Goal: Task Accomplishment & Management: Manage account settings

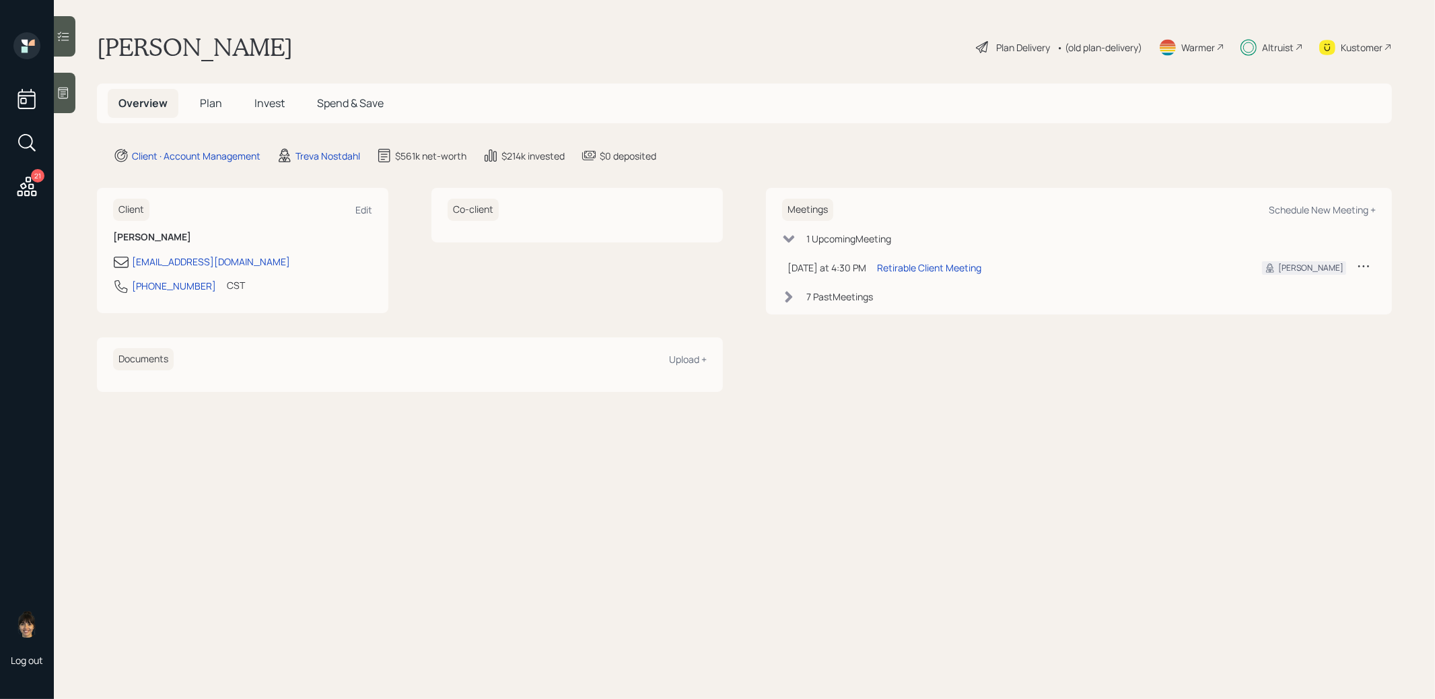
click at [207, 106] on span "Plan" at bounding box center [211, 103] width 22 height 15
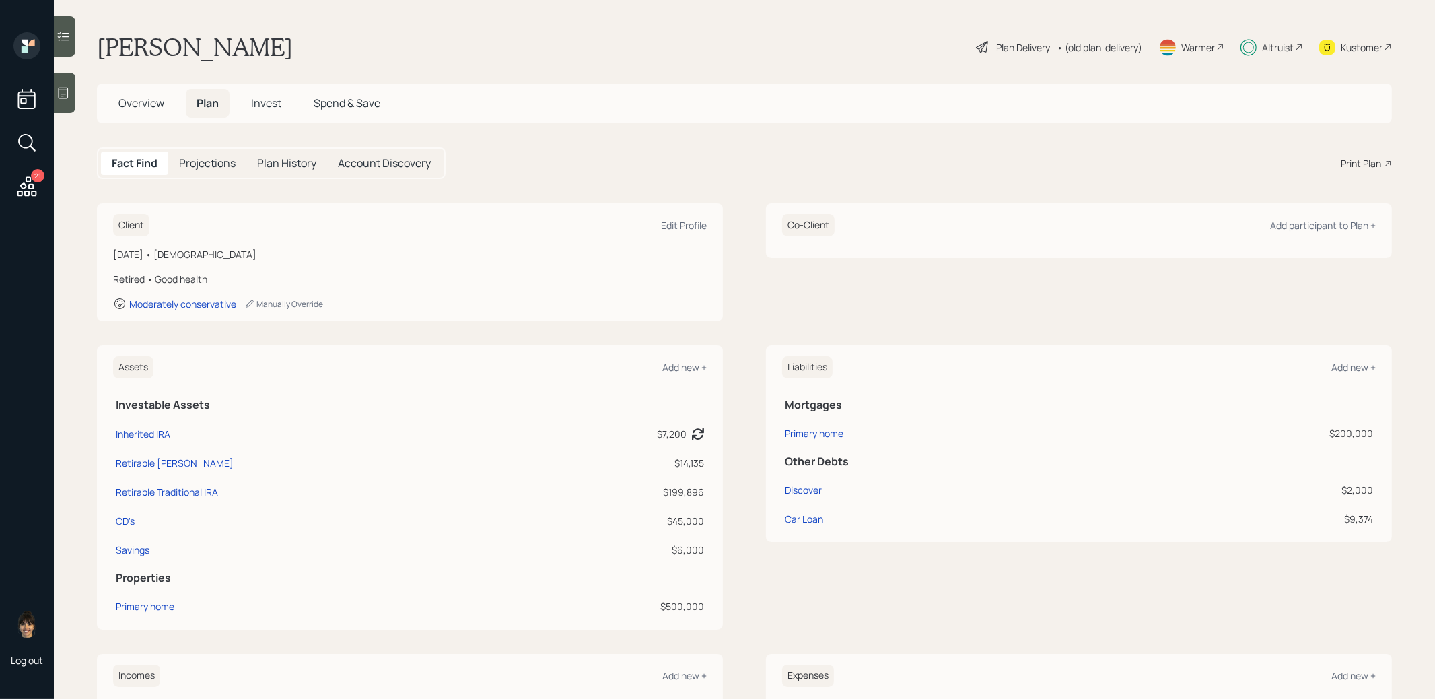
click at [336, 102] on span "Spend & Save" at bounding box center [347, 103] width 67 height 15
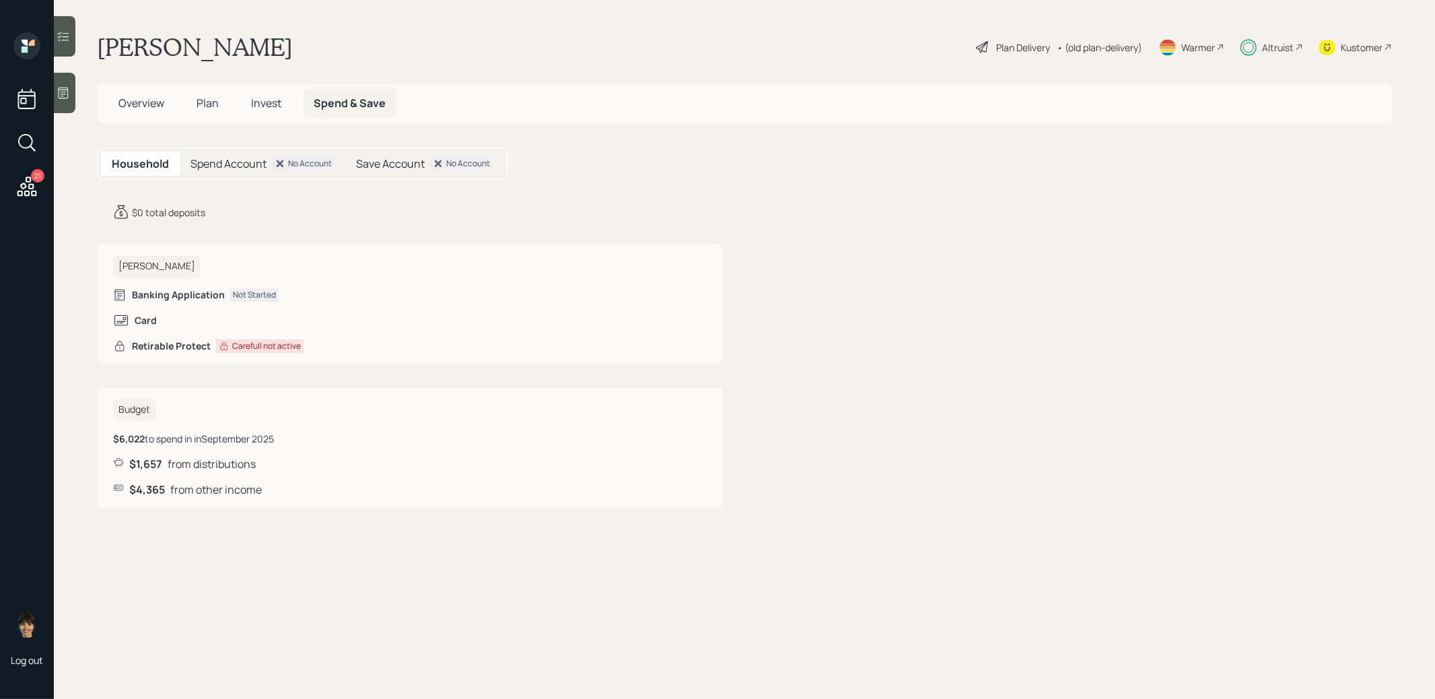
click at [269, 104] on span "Invest" at bounding box center [266, 103] width 30 height 15
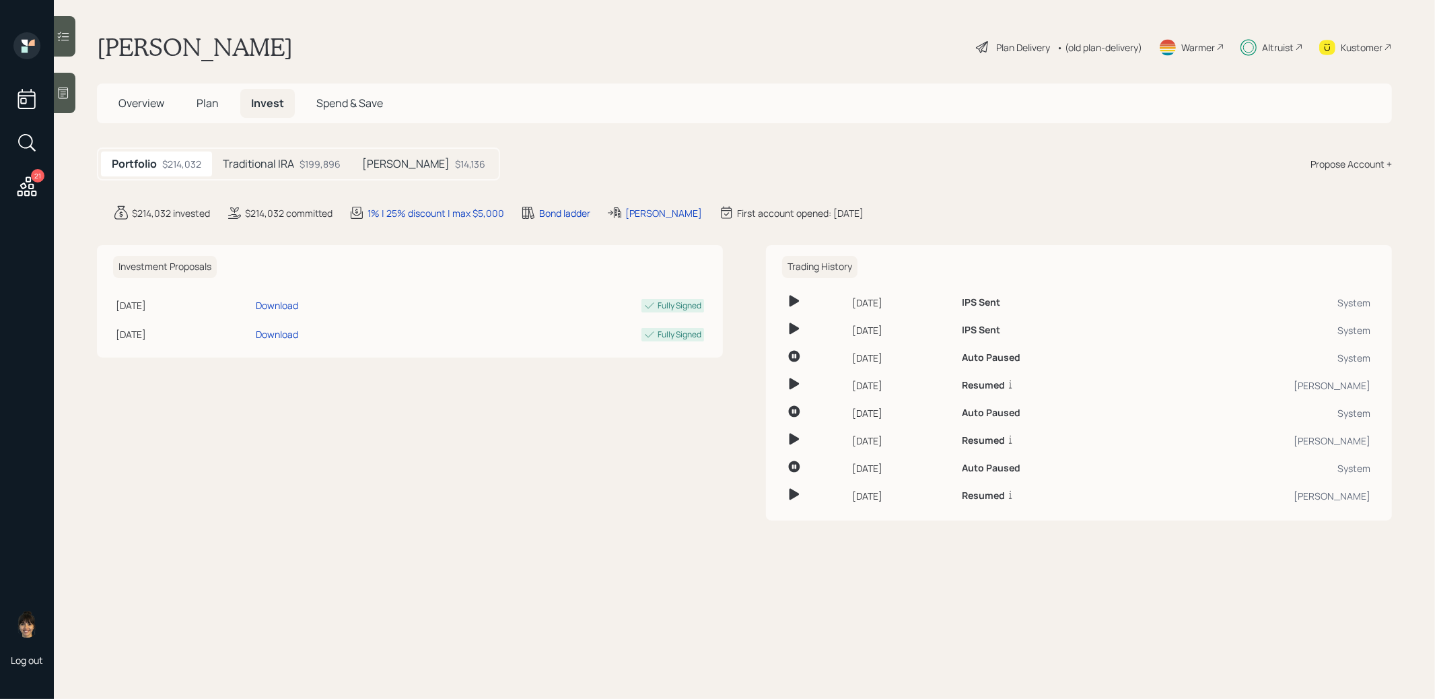
click at [275, 164] on h5 "Traditional IRA" at bounding box center [258, 163] width 71 height 13
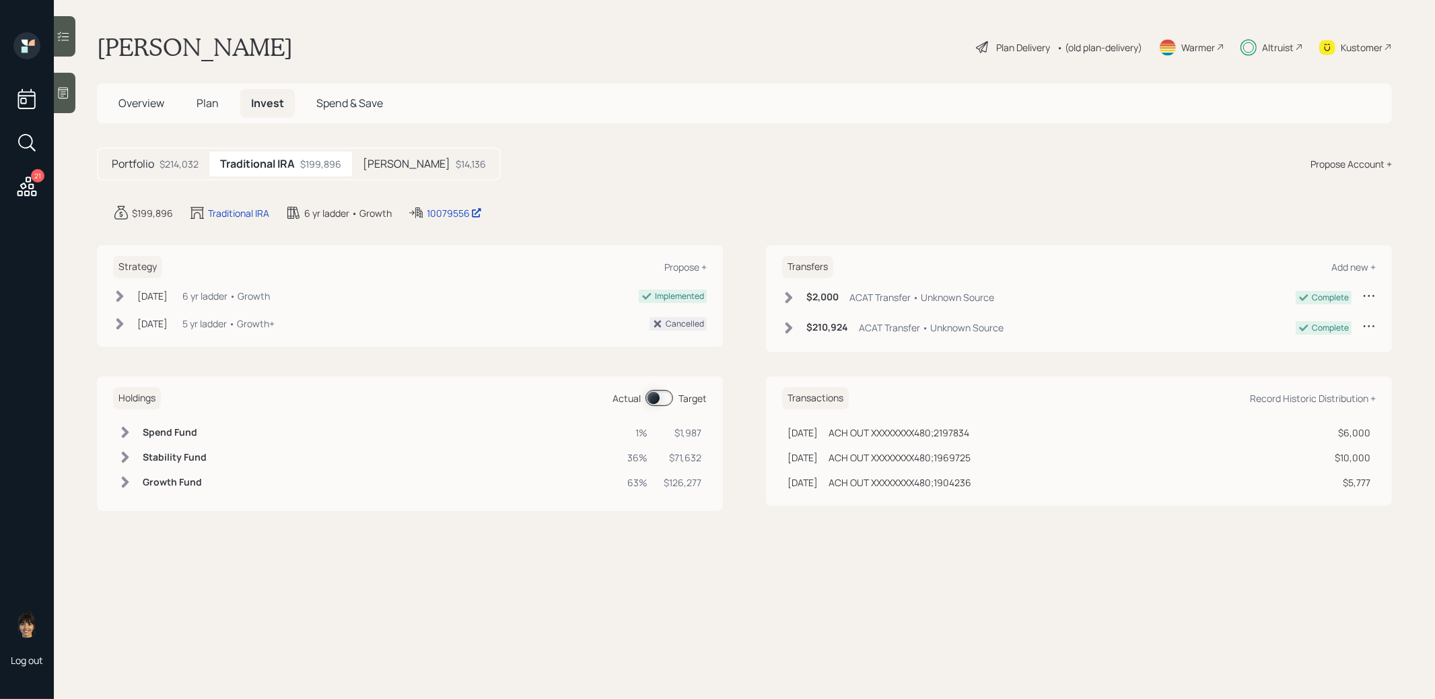
click at [655, 398] on span at bounding box center [659, 398] width 28 height 16
click at [666, 396] on span at bounding box center [659, 398] width 28 height 16
click at [1000, 44] on div "Plan Delivery" at bounding box center [1023, 47] width 54 height 14
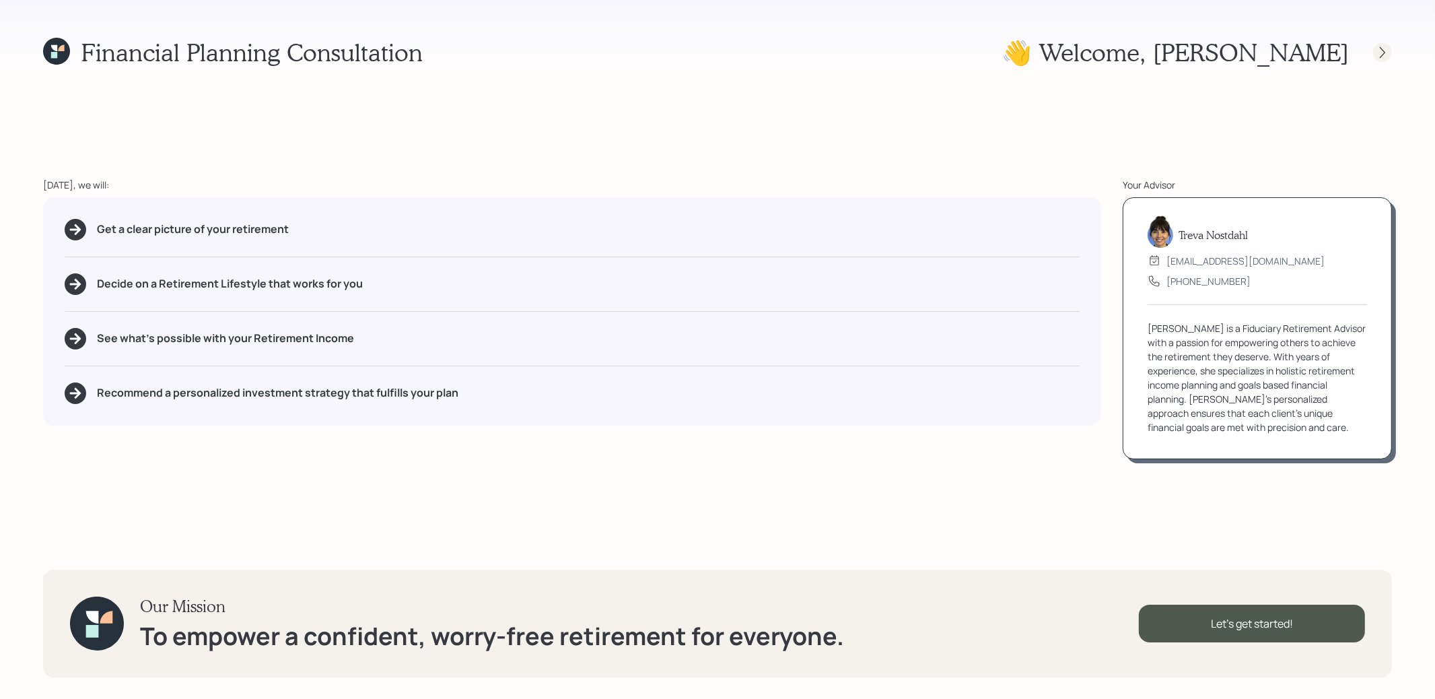
click at [1387, 50] on icon at bounding box center [1382, 52] width 13 height 13
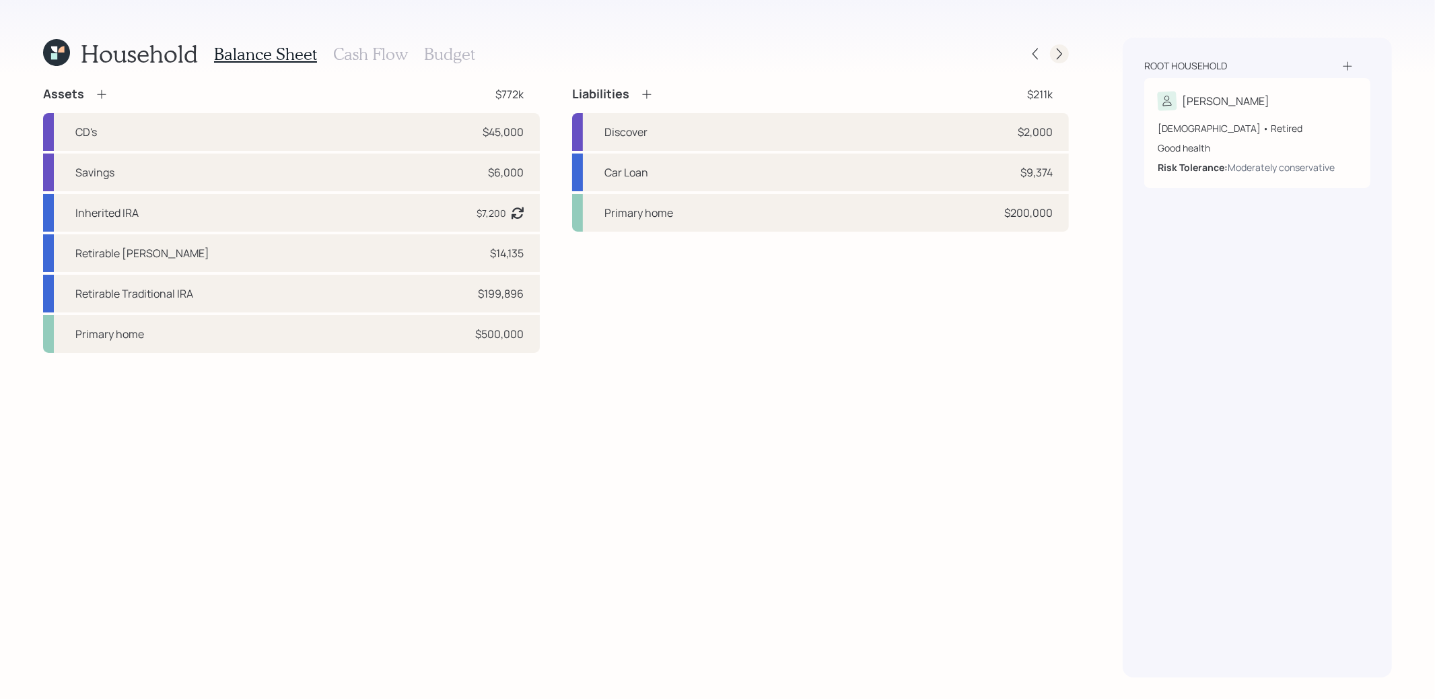
click at [1063, 54] on icon at bounding box center [1059, 53] width 13 height 13
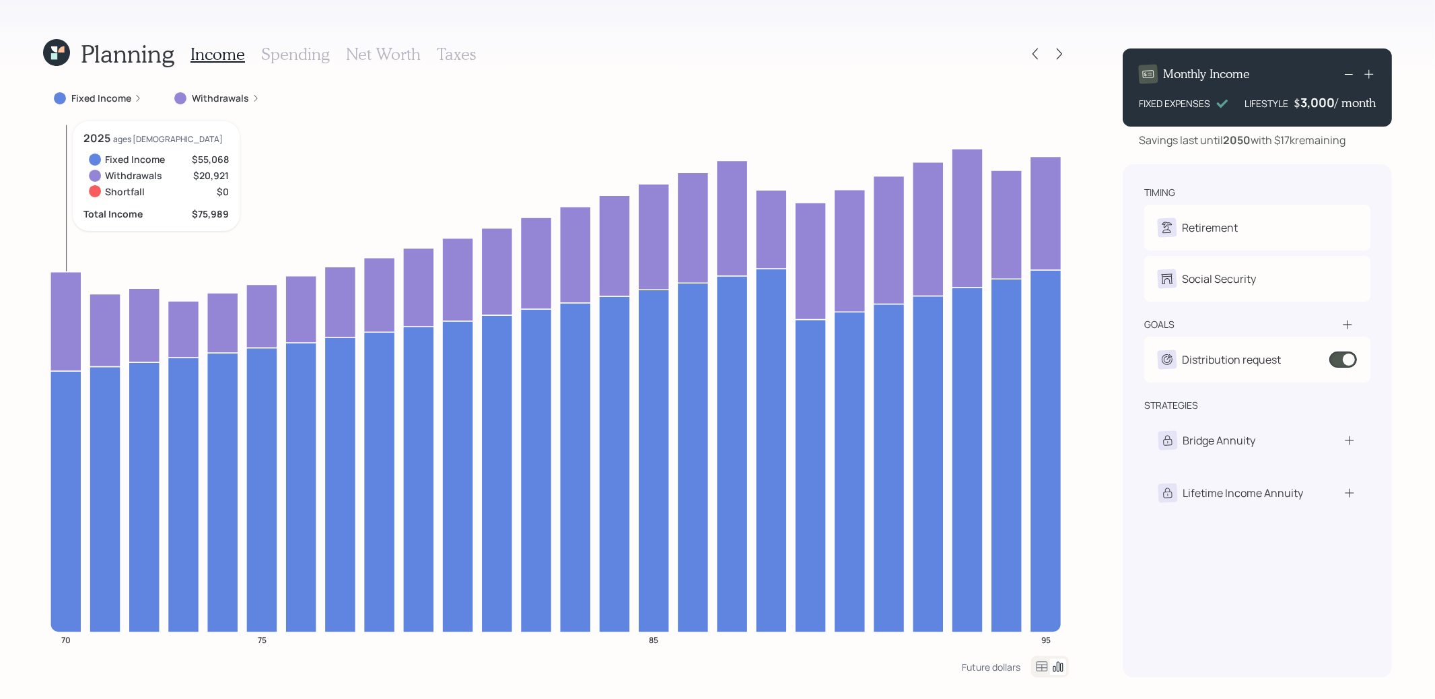
click at [62, 376] on icon at bounding box center [65, 501] width 31 height 261
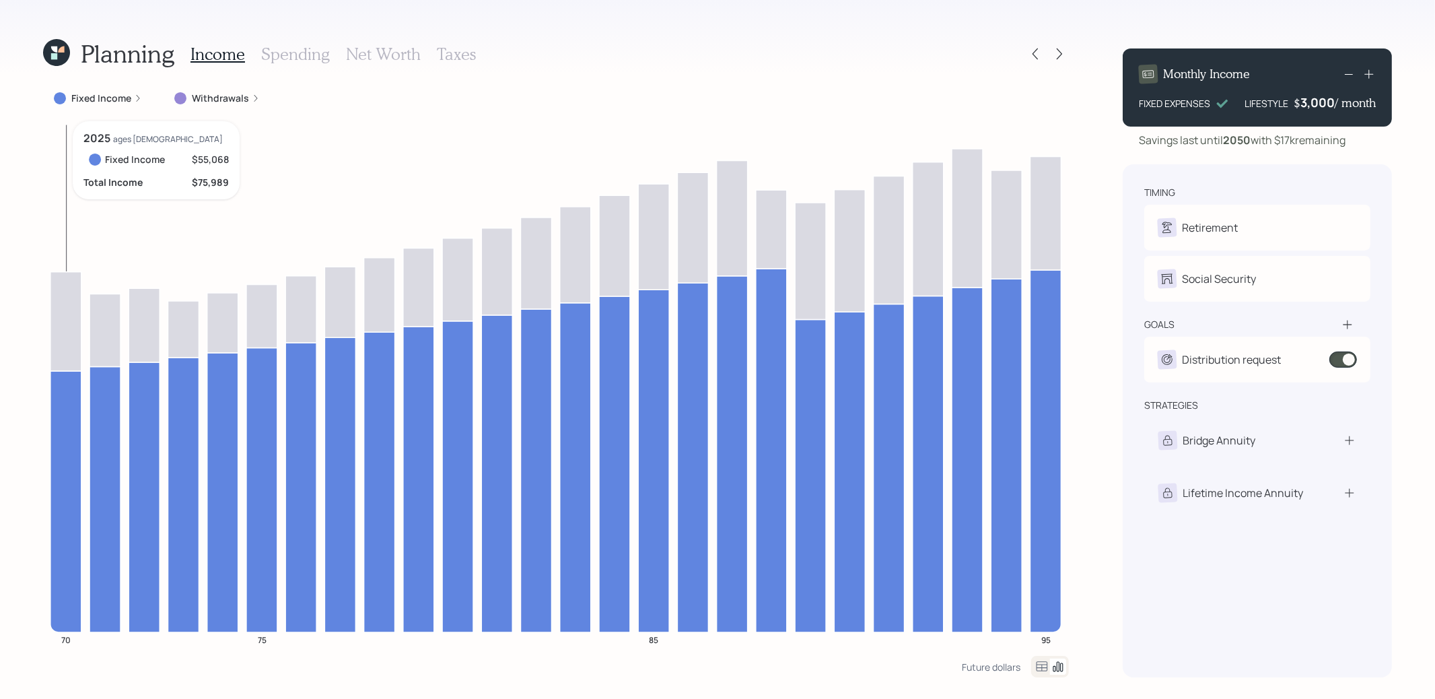
click at [62, 376] on icon at bounding box center [65, 501] width 31 height 261
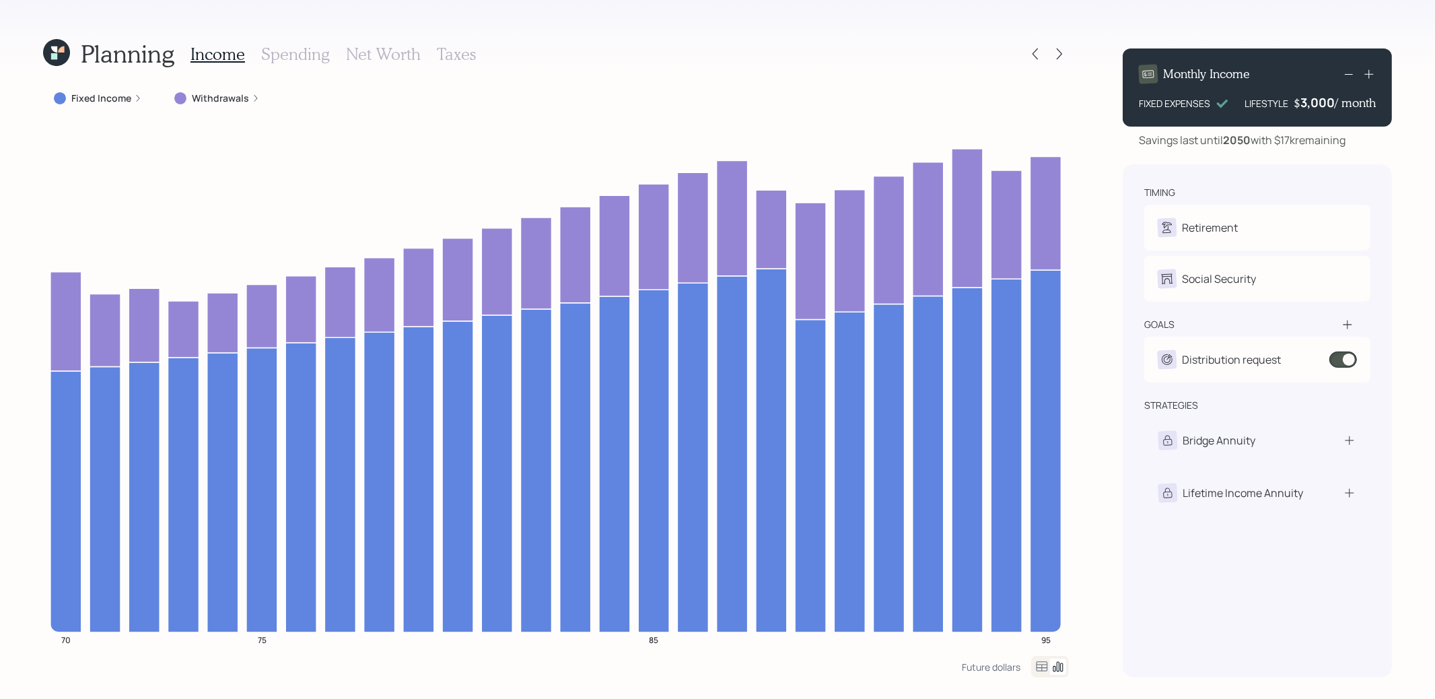
click at [217, 94] on label "Withdrawals" at bounding box center [220, 98] width 57 height 13
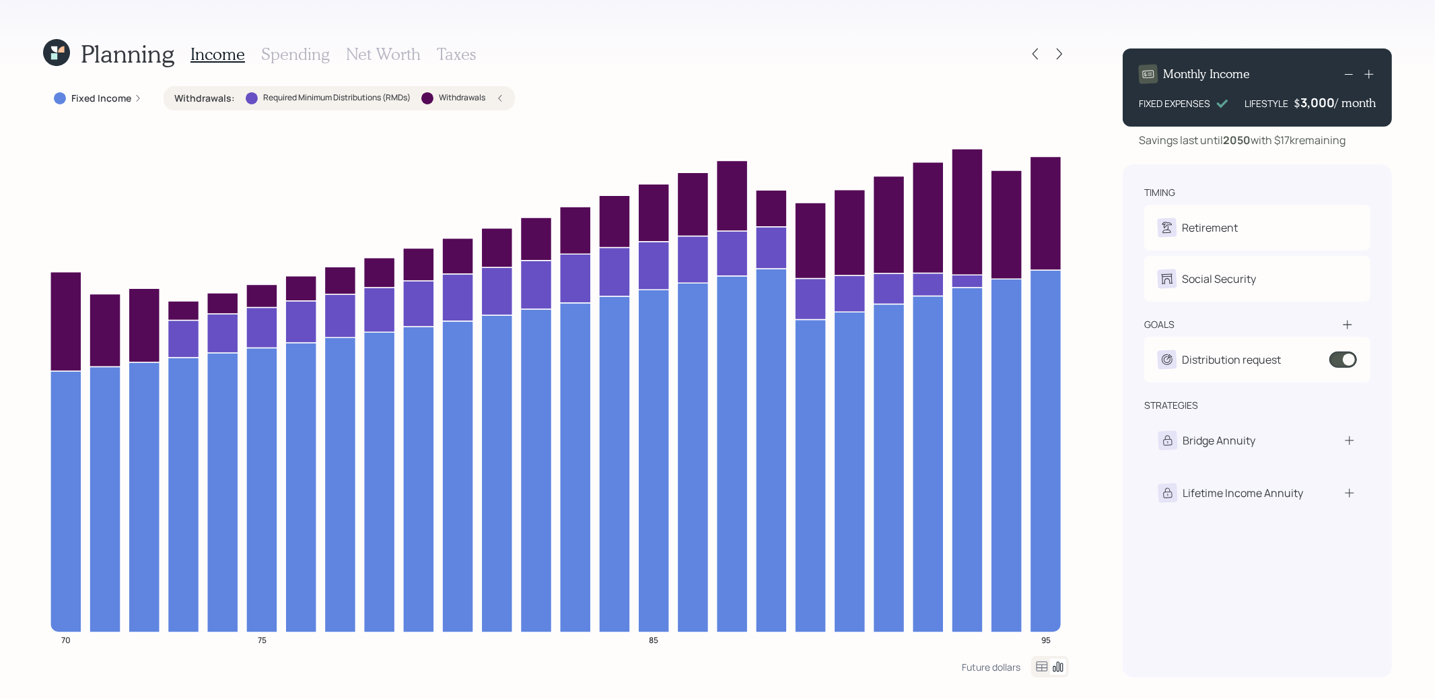
click at [217, 97] on label "Withdrawals :" at bounding box center [204, 98] width 61 height 13
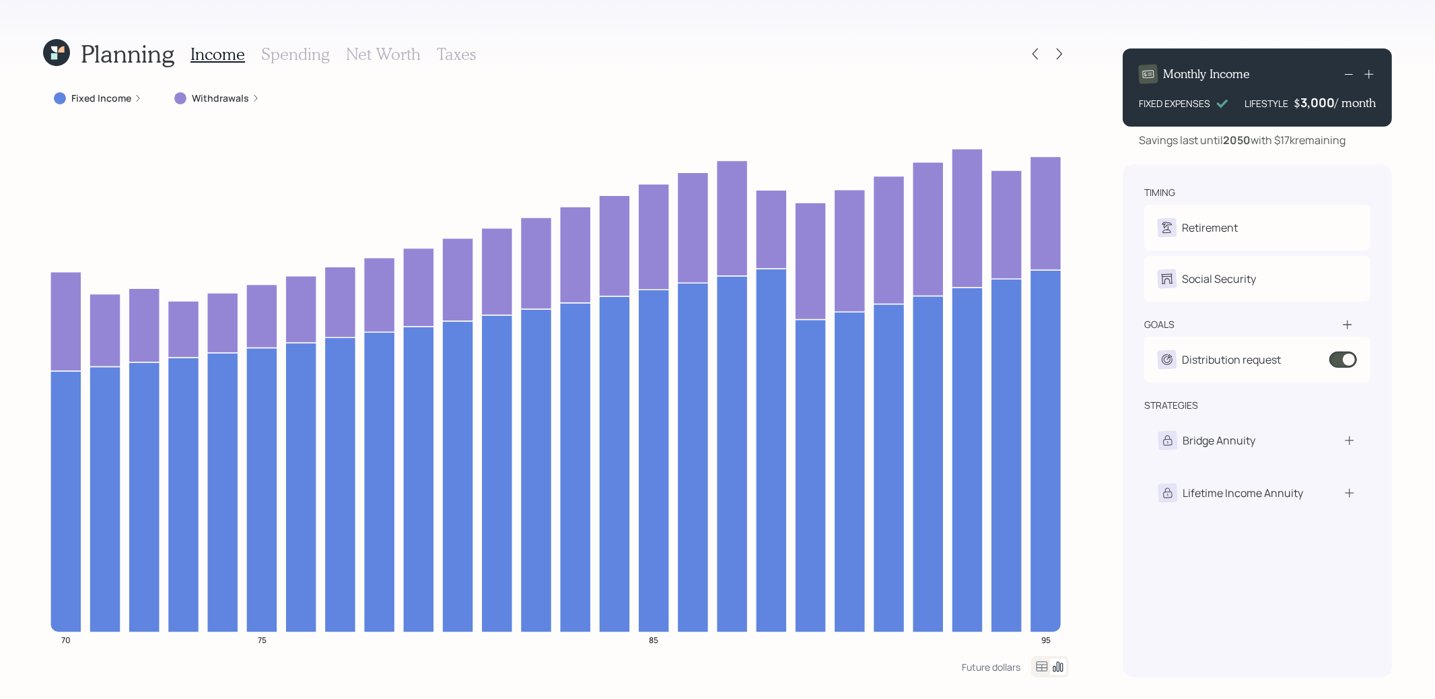
click at [52, 59] on icon at bounding box center [54, 56] width 6 height 6
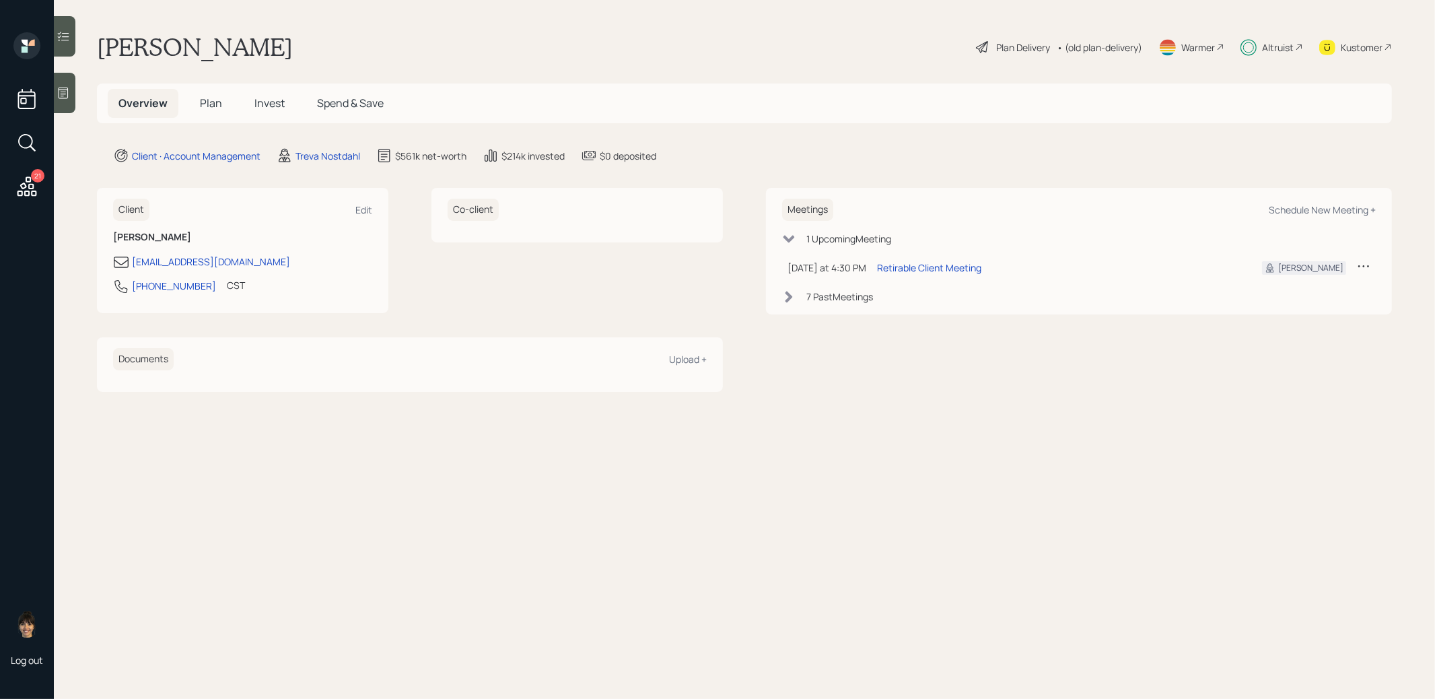
click at [212, 103] on span "Plan" at bounding box center [211, 103] width 22 height 15
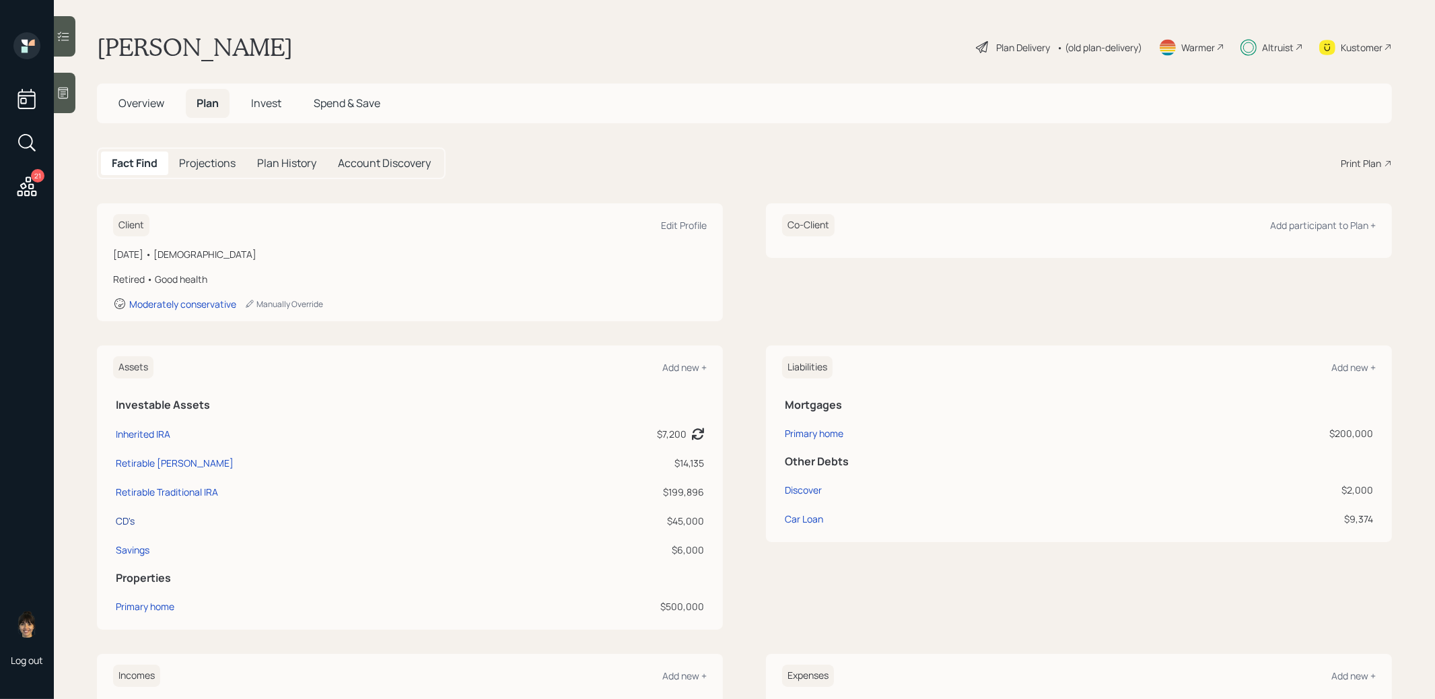
click at [124, 520] on div "CD's" at bounding box center [125, 521] width 19 height 14
select select "emergency_fund"
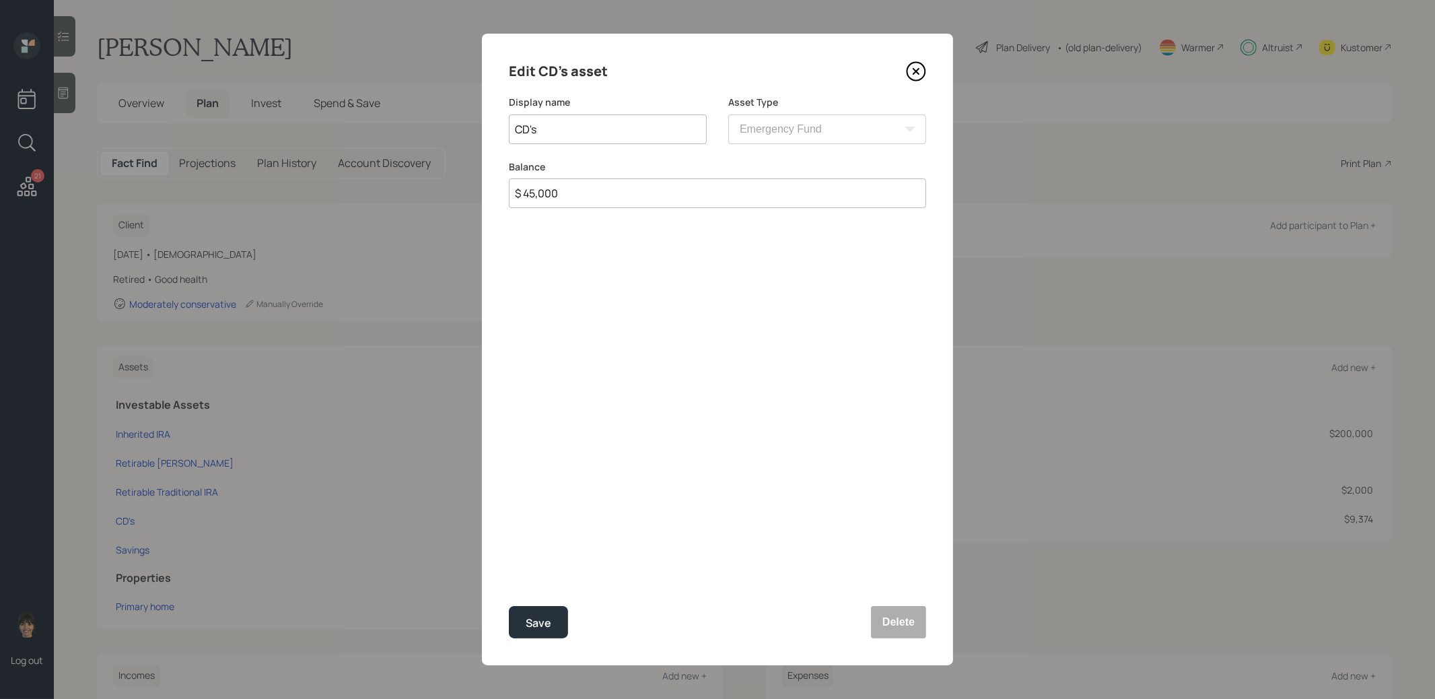
click at [914, 71] on icon at bounding box center [916, 71] width 20 height 20
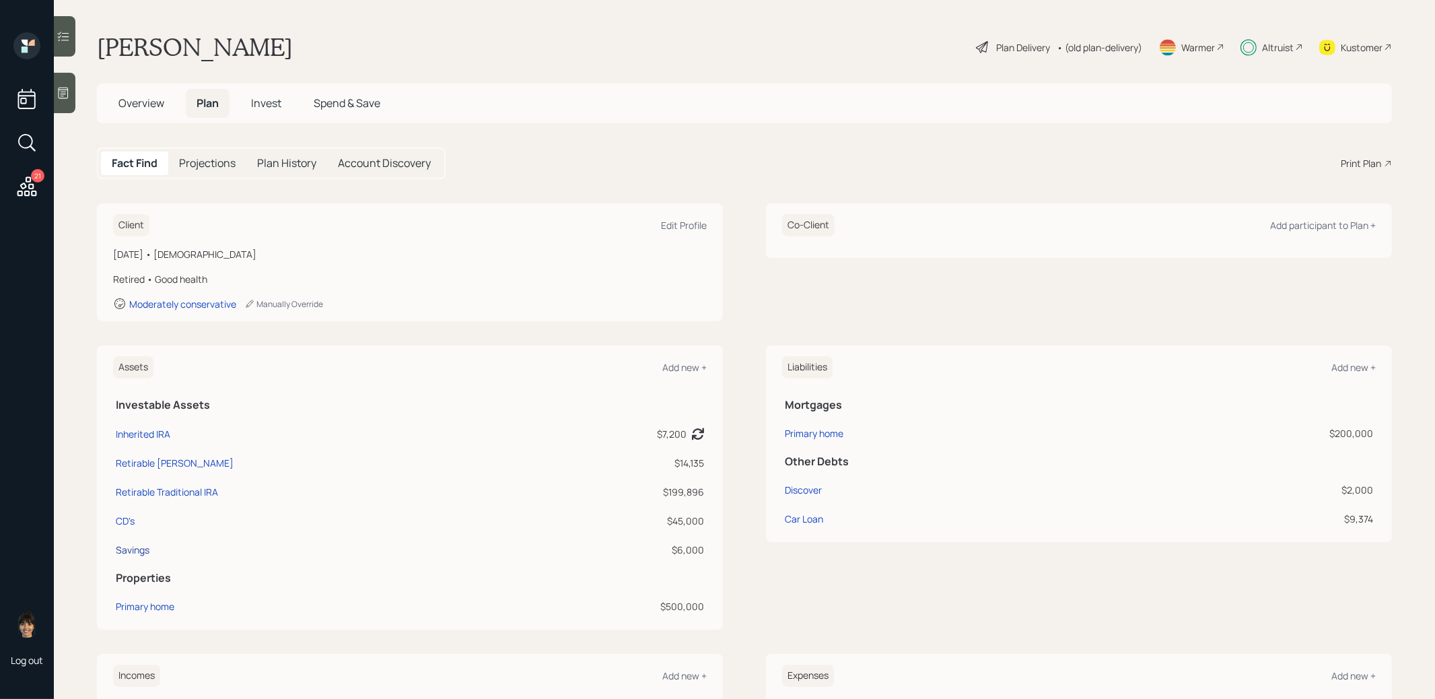
click at [125, 548] on div "Savings" at bounding box center [133, 549] width 34 height 14
select select "emergency_fund"
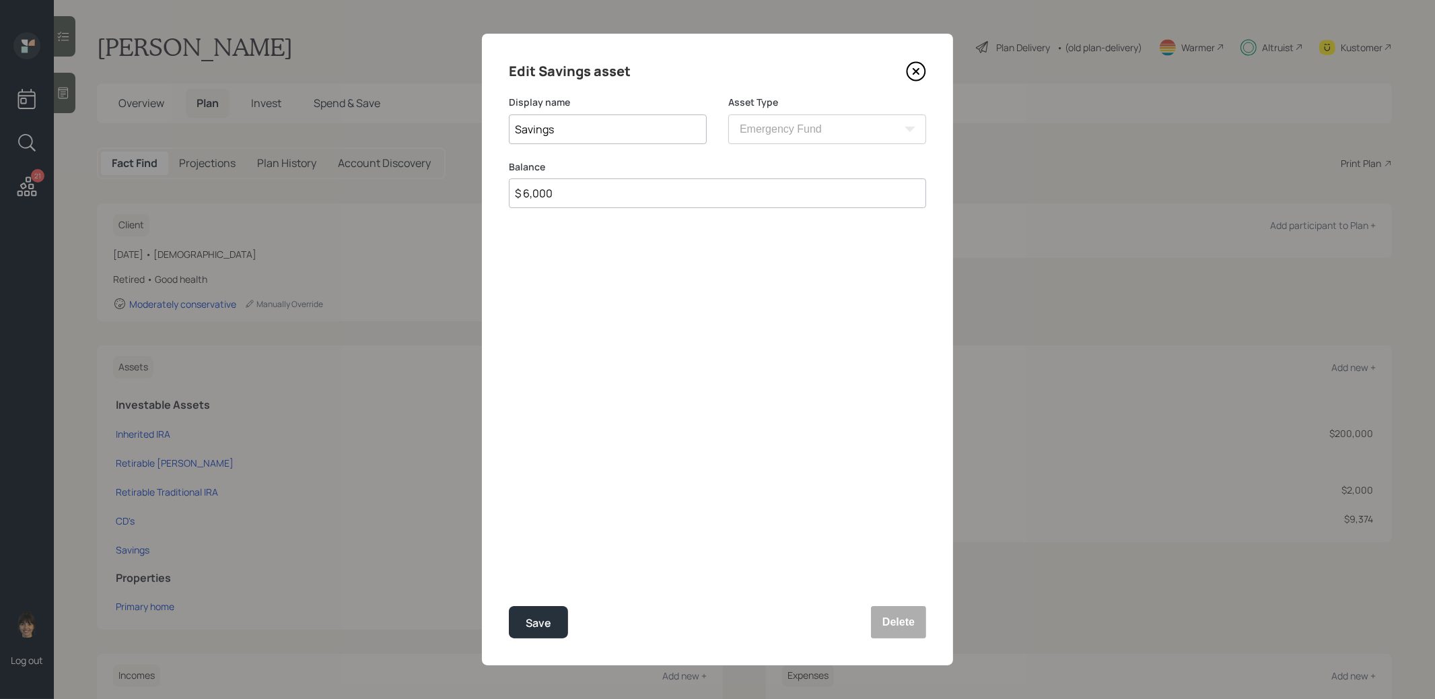
click at [920, 68] on icon at bounding box center [916, 71] width 20 height 20
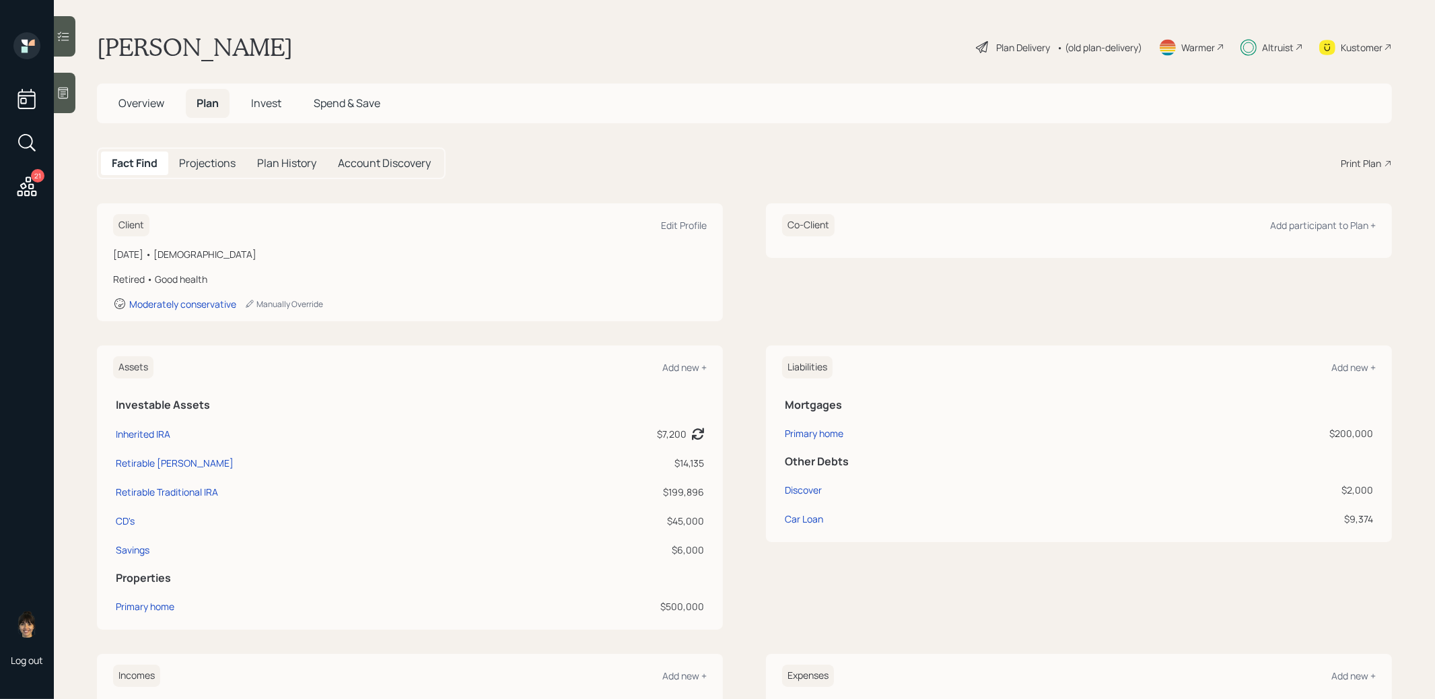
click at [266, 98] on span "Invest" at bounding box center [266, 103] width 30 height 15
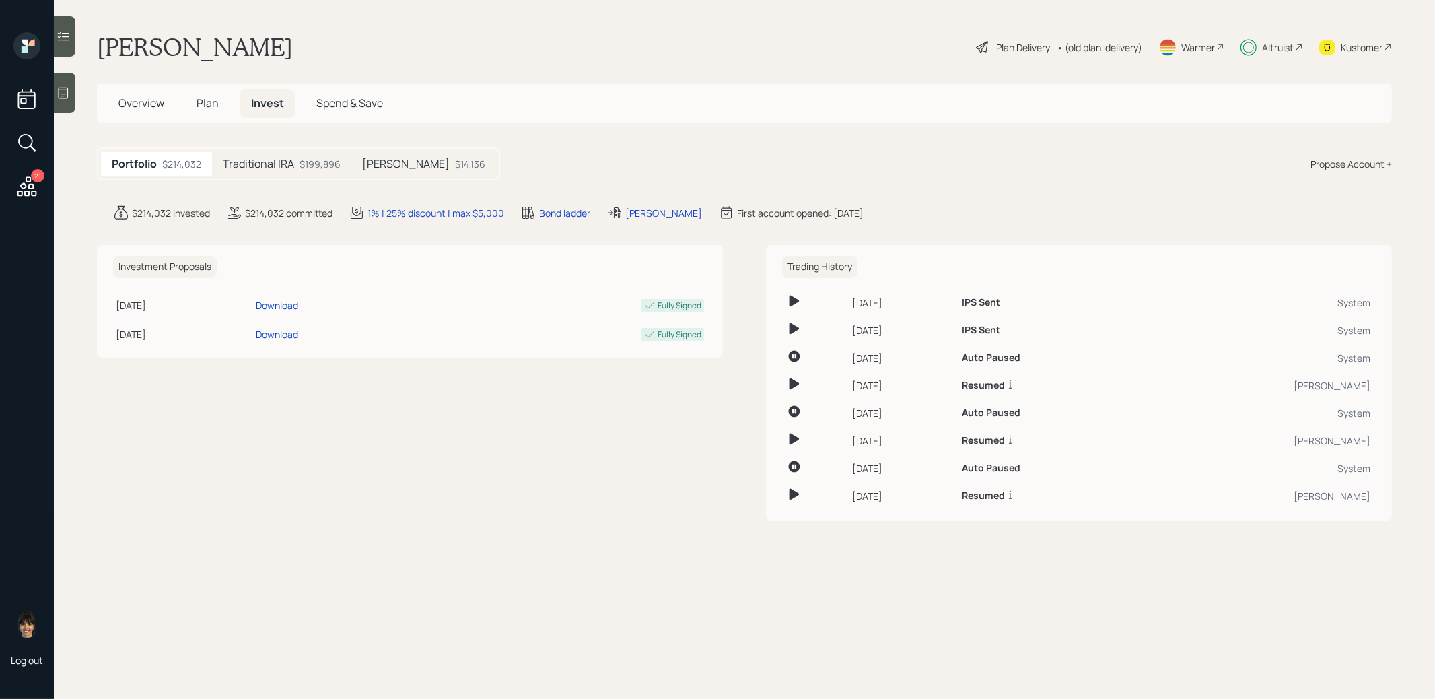
click at [274, 163] on h5 "Traditional IRA" at bounding box center [258, 163] width 71 height 13
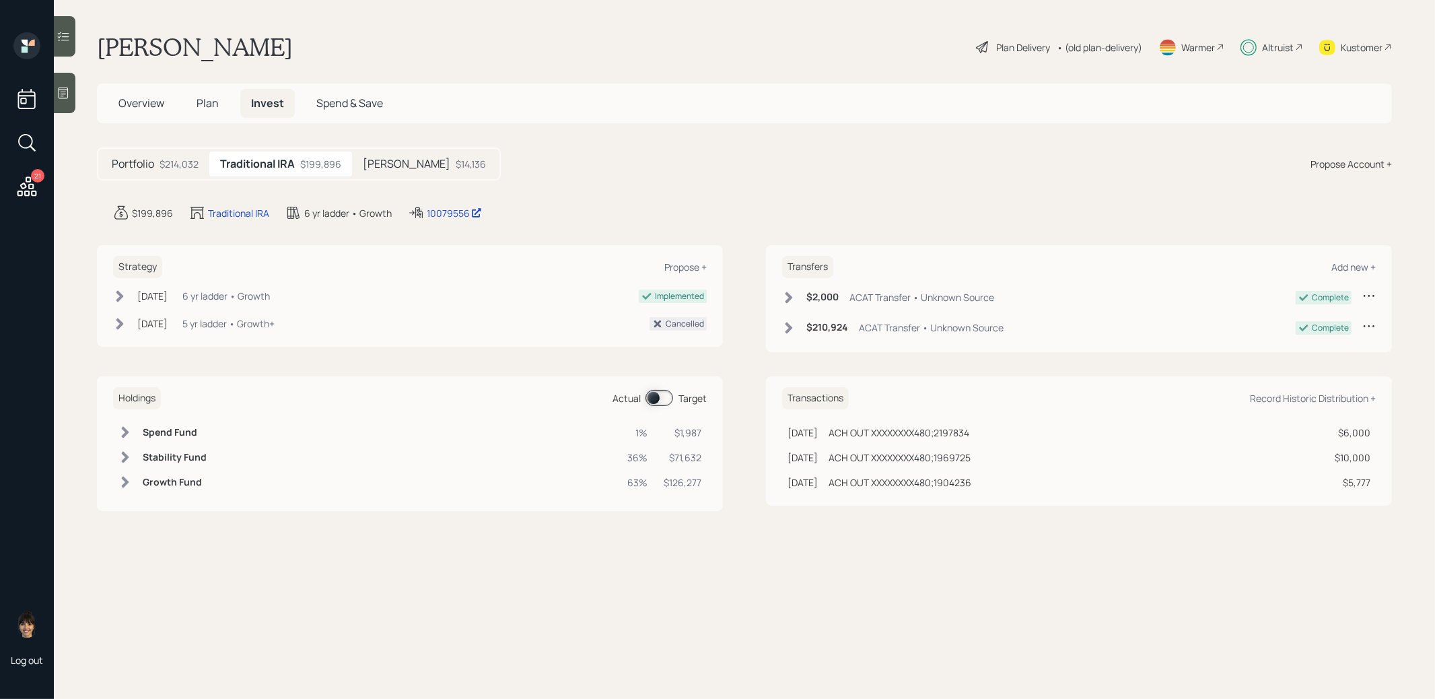
click at [402, 162] on h5 "[PERSON_NAME]" at bounding box center [406, 163] width 87 height 13
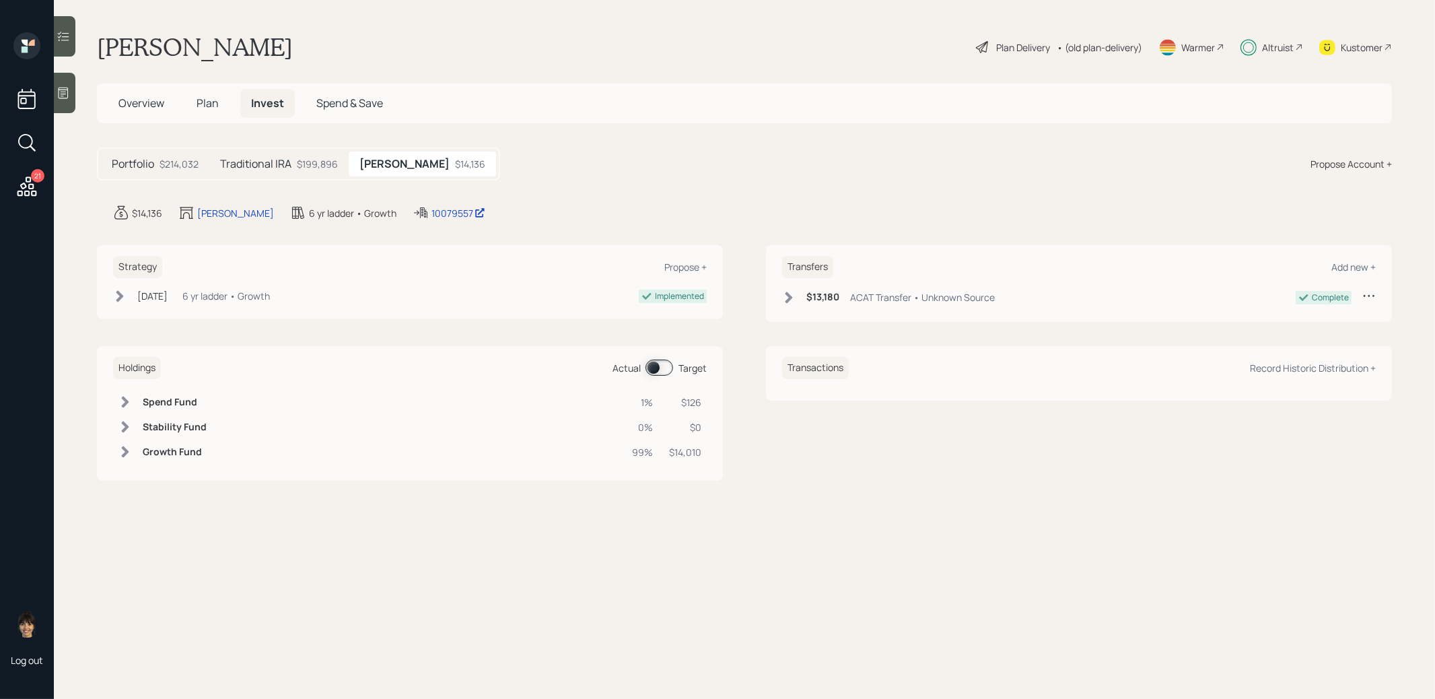
click at [266, 164] on h5 "Traditional IRA" at bounding box center [255, 163] width 71 height 13
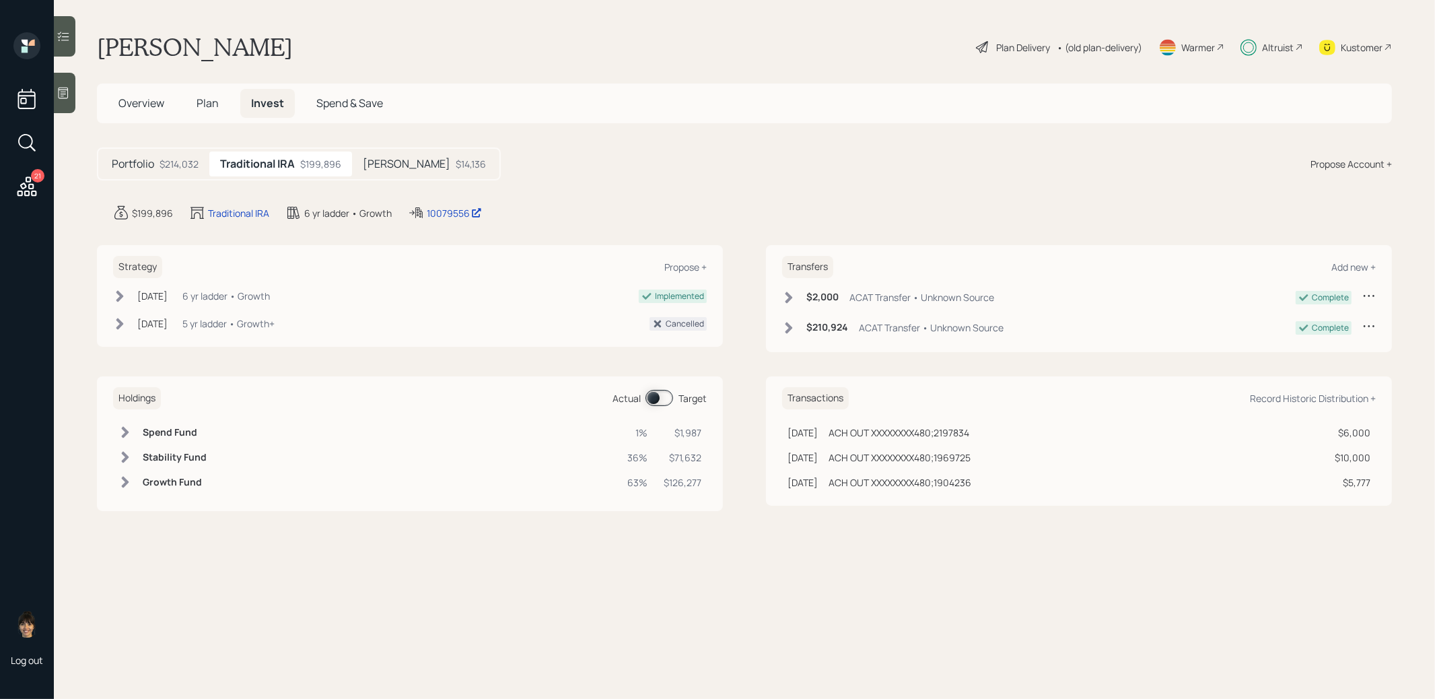
click at [201, 97] on span "Plan" at bounding box center [208, 103] width 22 height 15
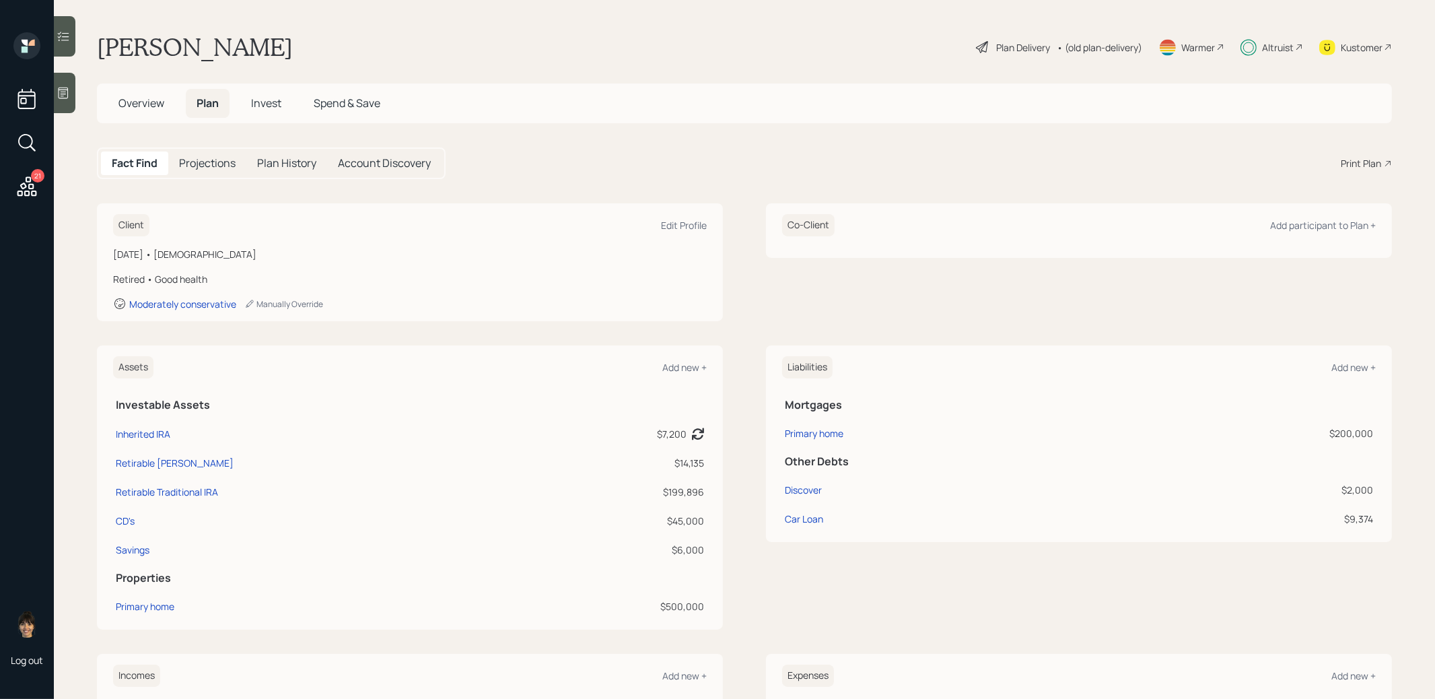
click at [995, 31] on main "[PERSON_NAME] Plan Delivery • (old plan-delivery) Warmer Altruist Kustomer Over…" at bounding box center [744, 349] width 1381 height 699
click at [996, 45] on div "Plan Delivery" at bounding box center [1023, 47] width 54 height 14
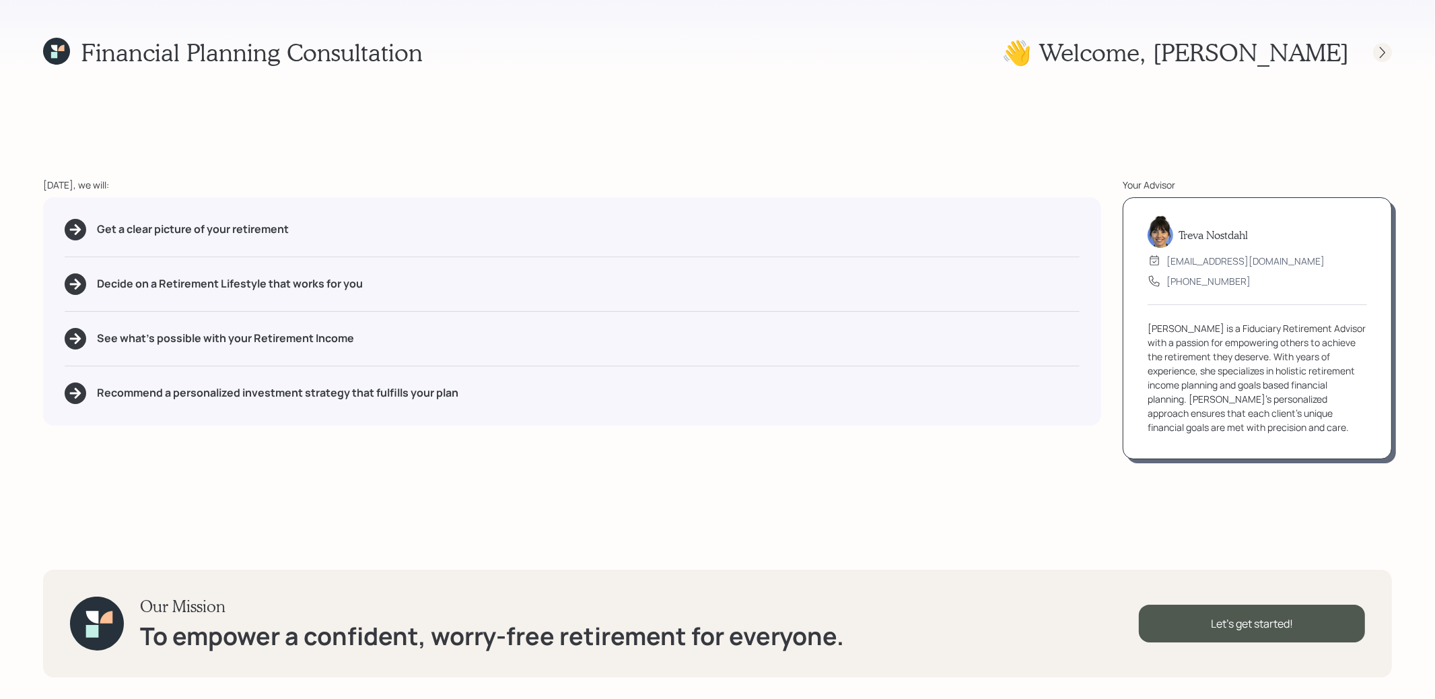
click at [1385, 53] on icon at bounding box center [1382, 52] width 13 height 13
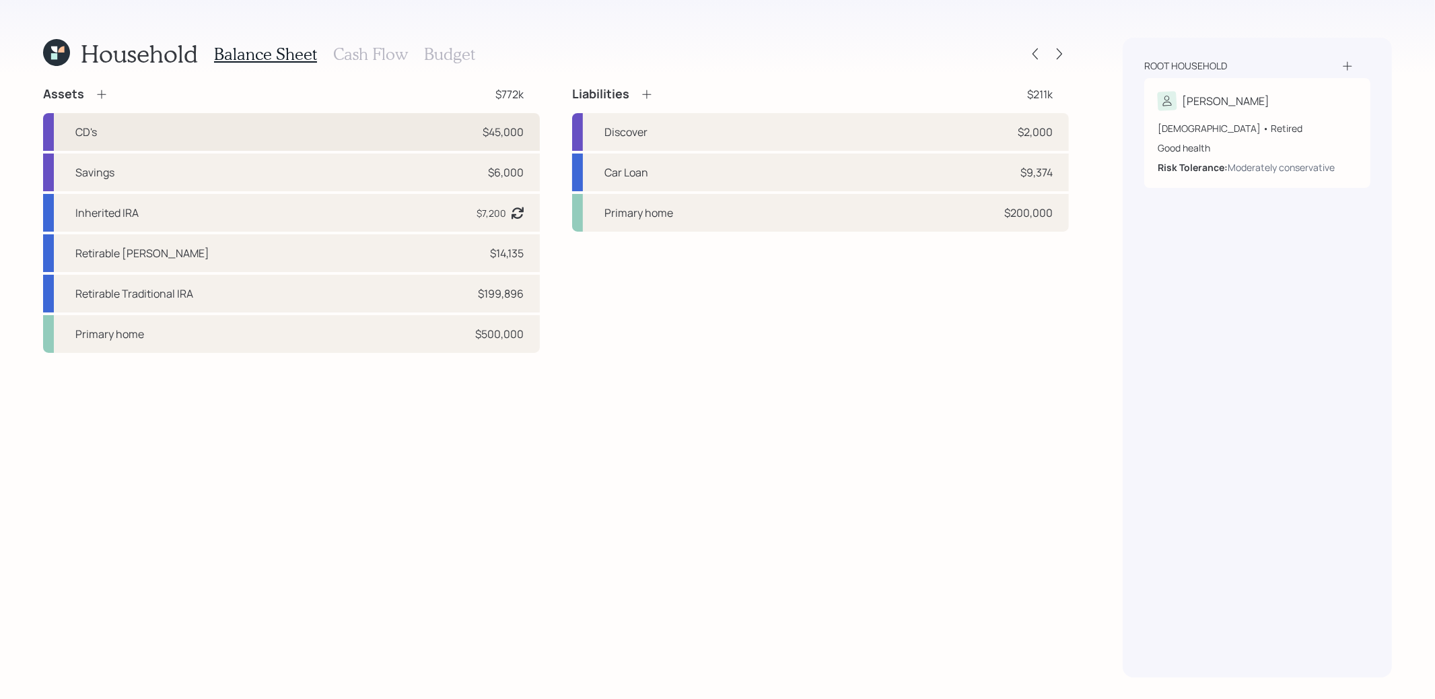
click at [425, 123] on div "CD's $45,000" at bounding box center [291, 132] width 497 height 38
select select "emergency_fund"
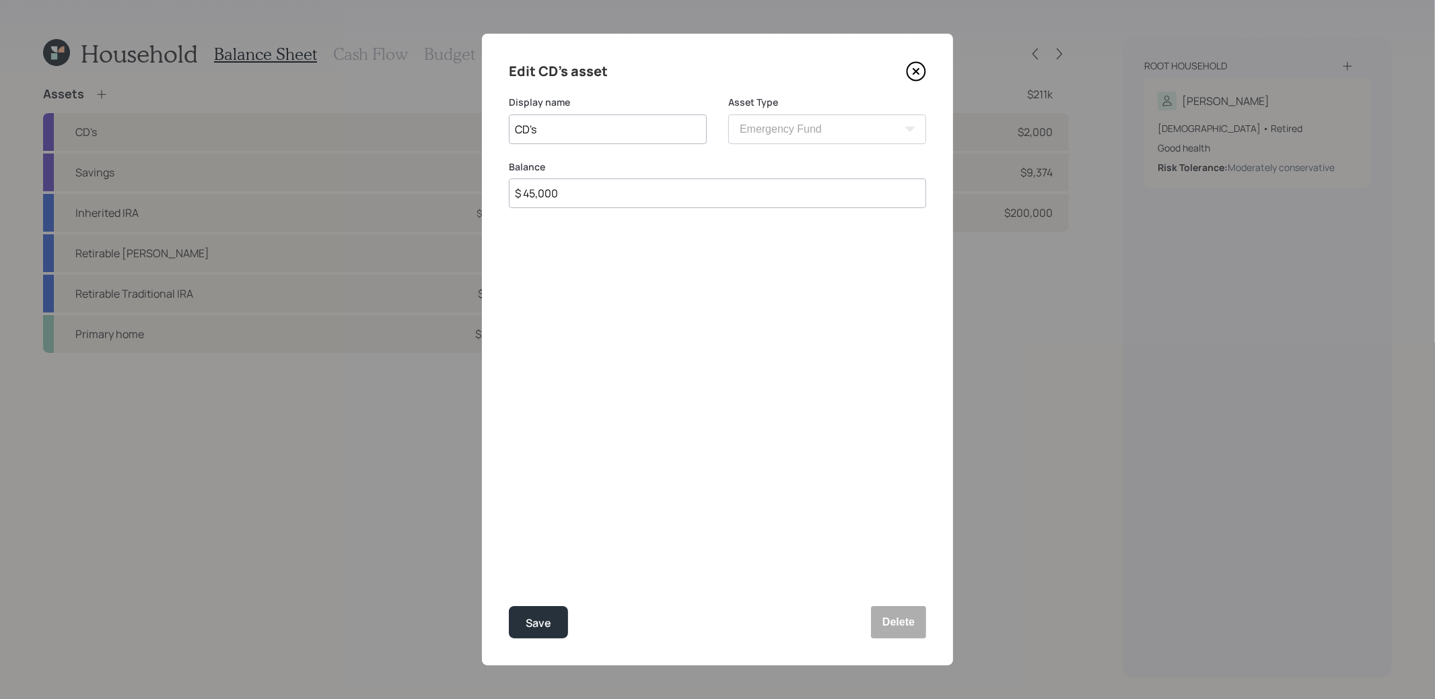
click at [916, 68] on icon at bounding box center [916, 71] width 20 height 20
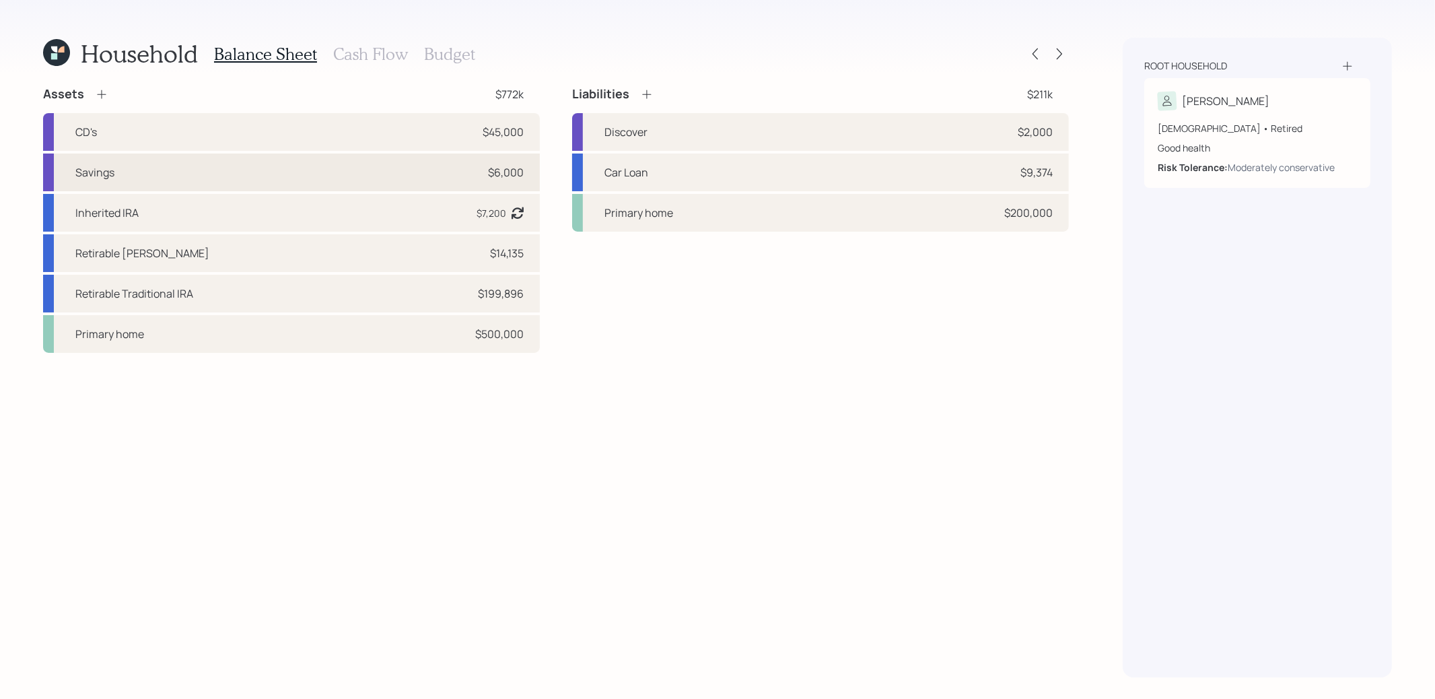
click at [369, 167] on div "Savings $6,000" at bounding box center [291, 172] width 497 height 38
select select "emergency_fund"
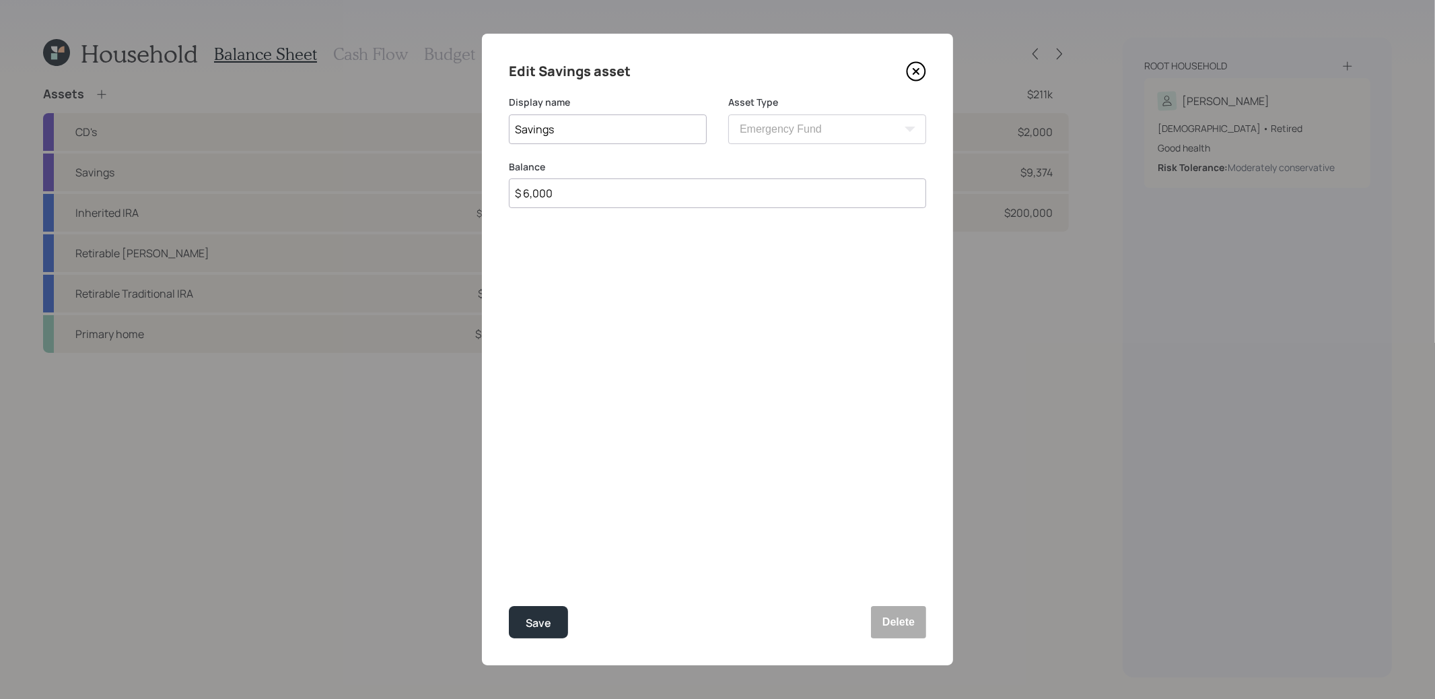
click at [915, 68] on icon at bounding box center [916, 71] width 20 height 20
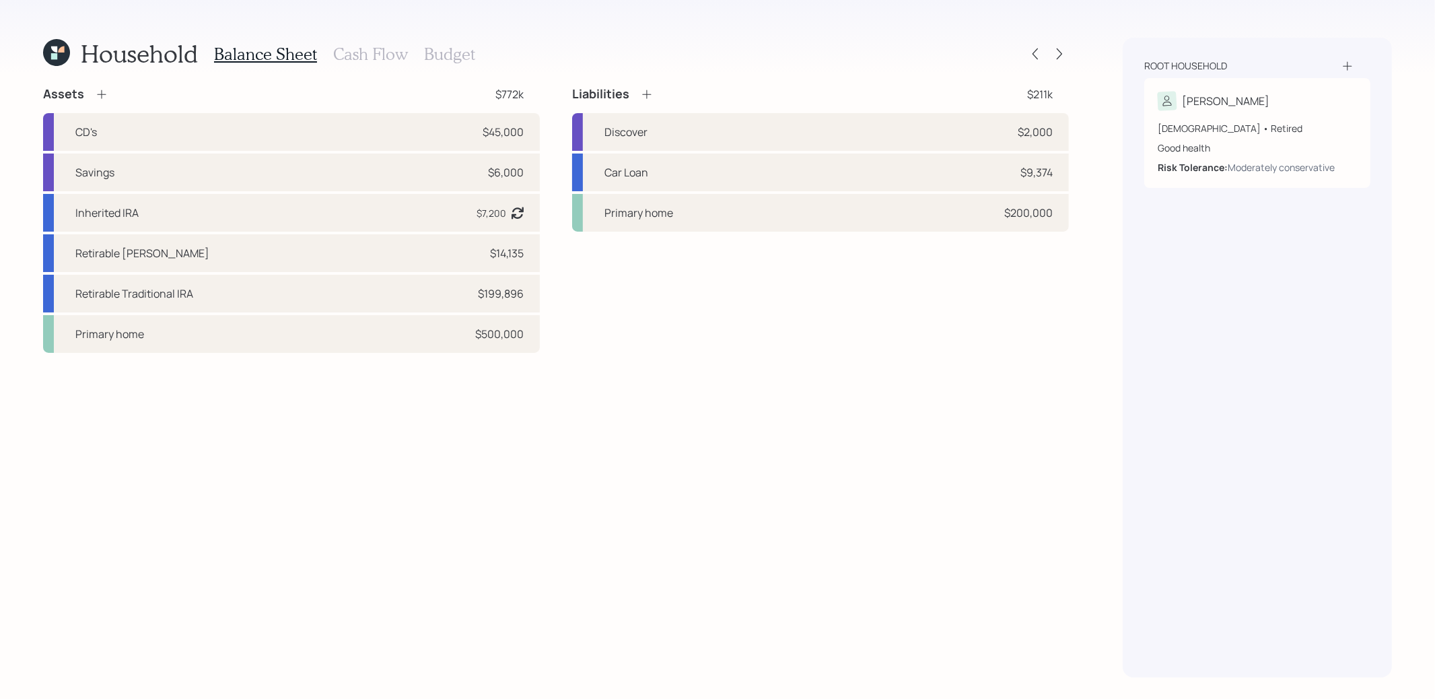
click at [1070, 49] on div "Household Balance Sheet Cash Flow Budget Assets $772k CD's $45,000 Savings $6,0…" at bounding box center [717, 349] width 1435 height 699
click at [1061, 51] on icon at bounding box center [1059, 53] width 13 height 13
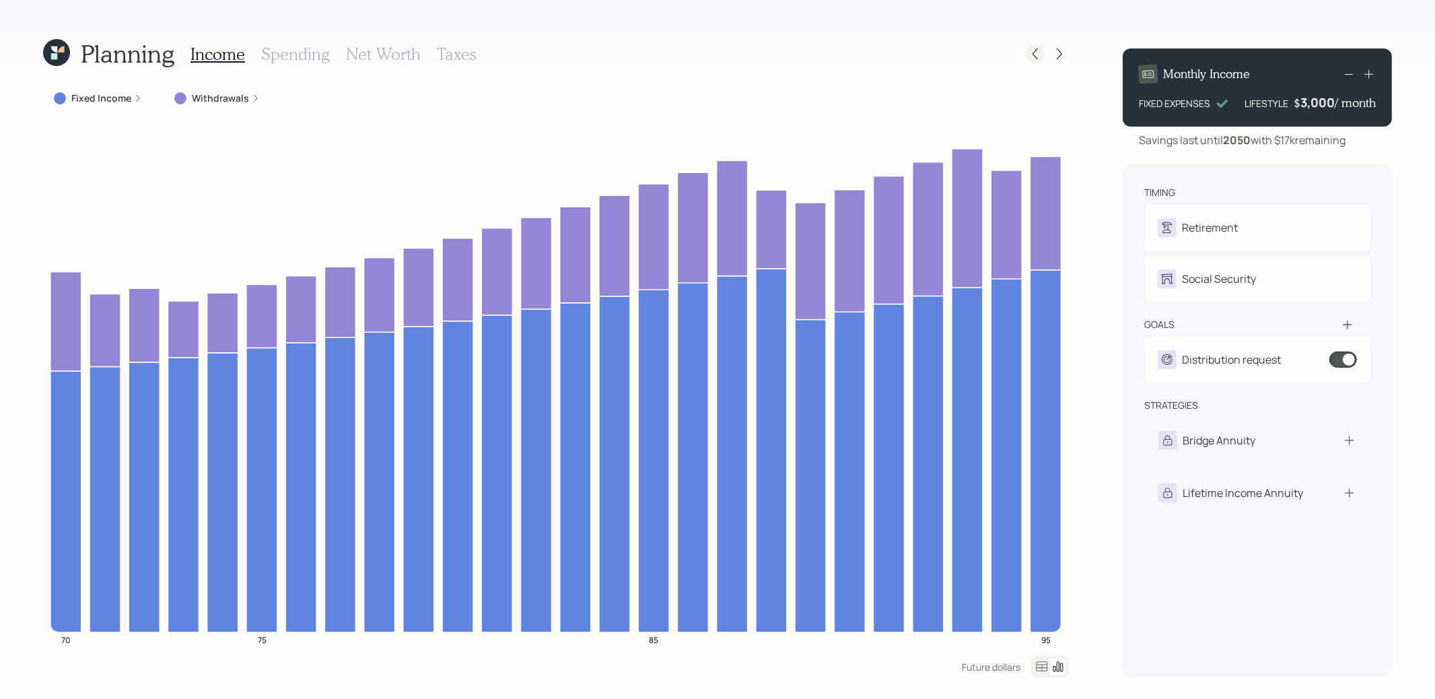
click at [1039, 50] on icon at bounding box center [1034, 53] width 13 height 13
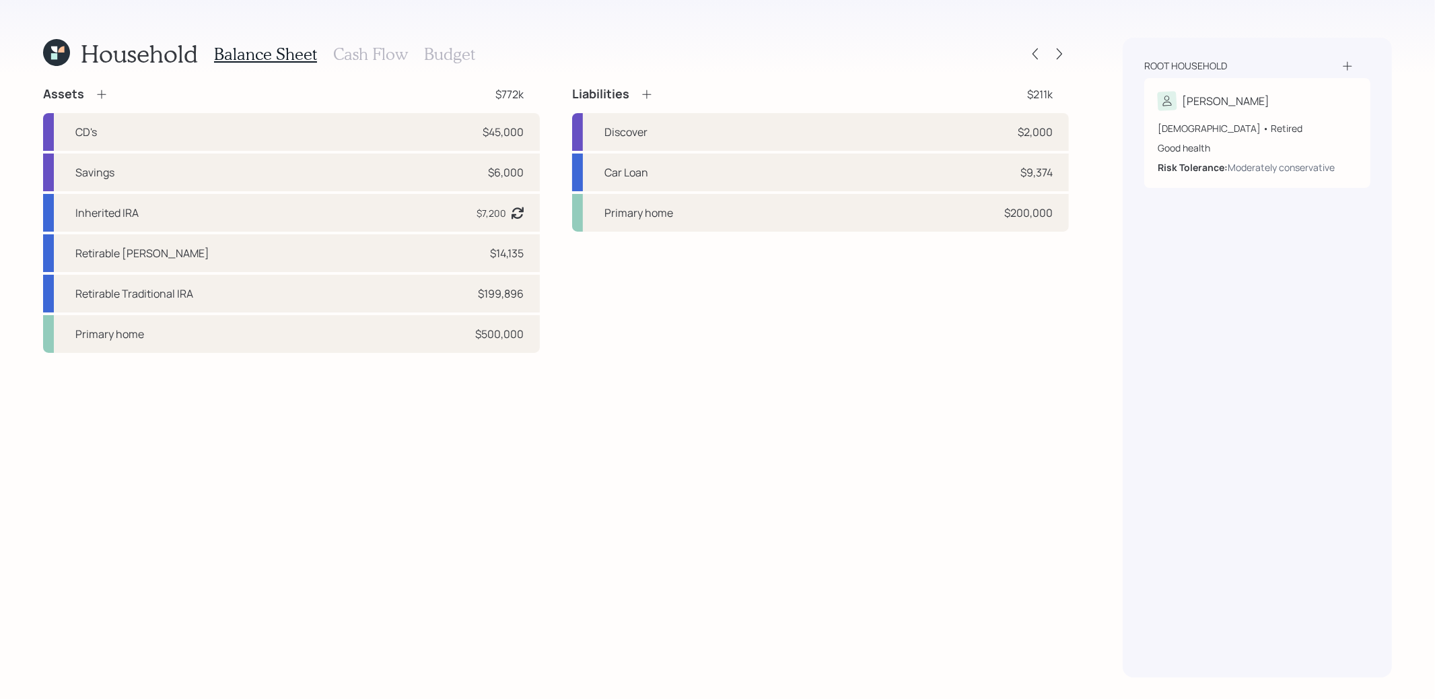
click at [55, 55] on icon at bounding box center [54, 56] width 6 height 6
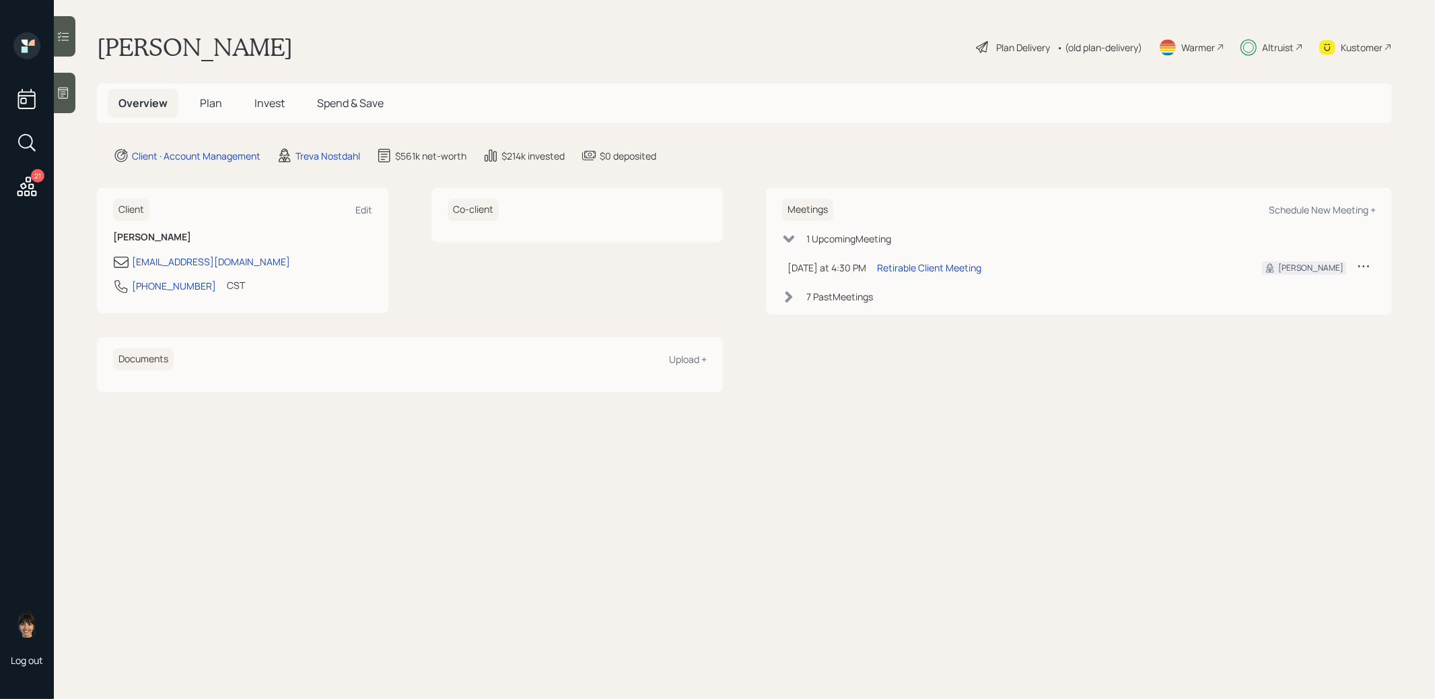
click at [271, 100] on span "Invest" at bounding box center [269, 103] width 30 height 15
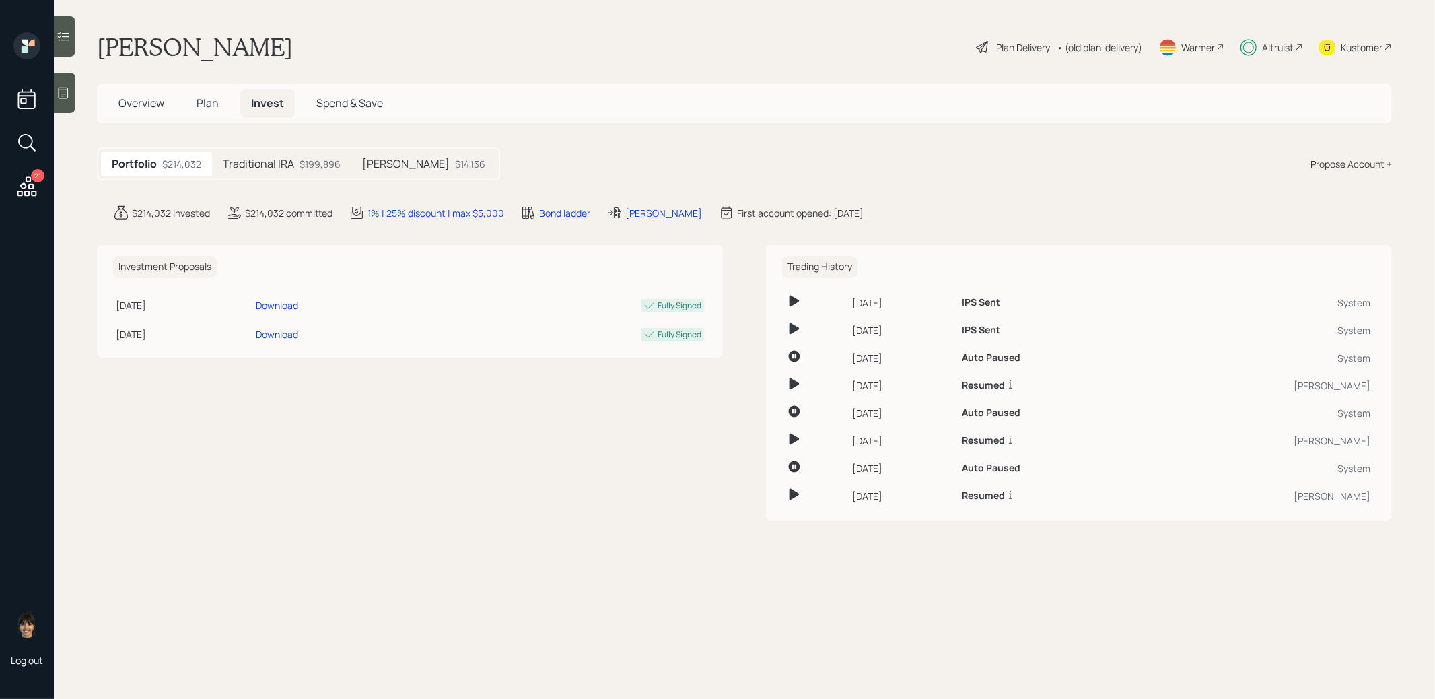
click at [277, 158] on h5 "Traditional IRA" at bounding box center [258, 163] width 71 height 13
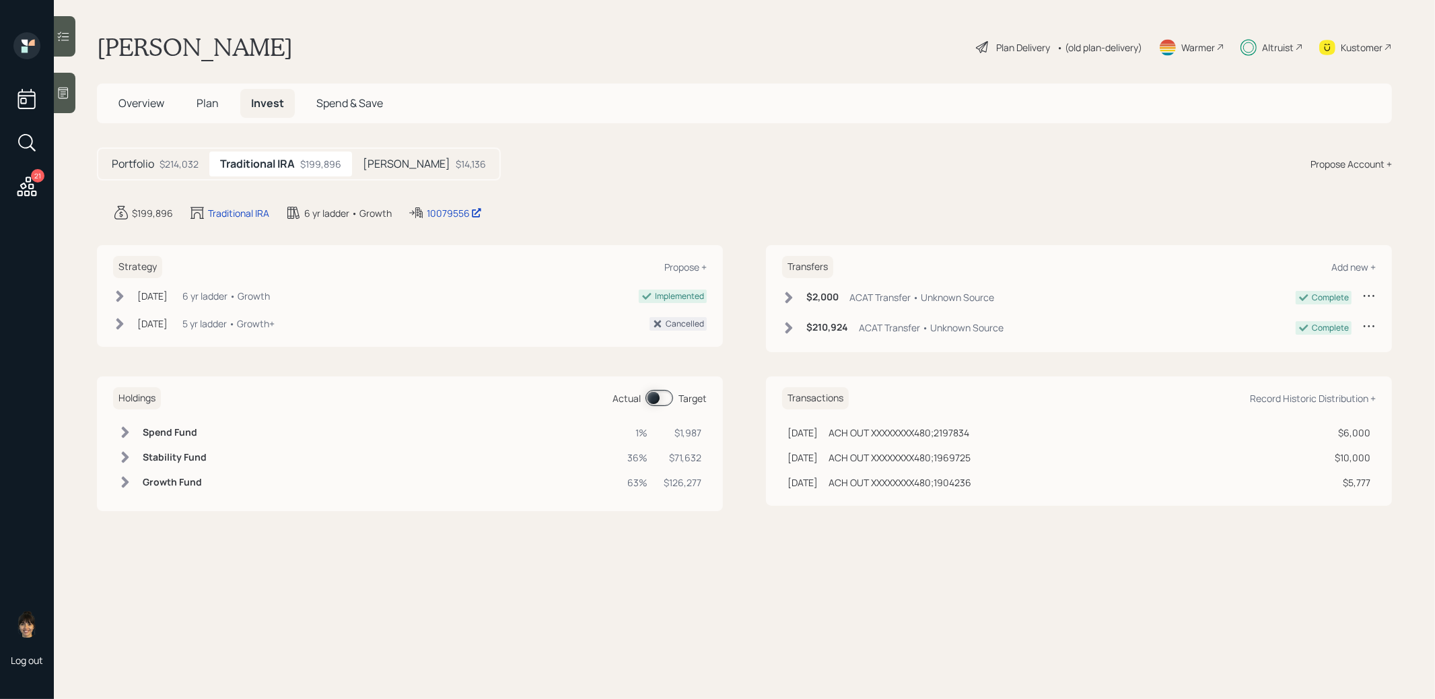
click at [979, 47] on icon at bounding box center [982, 47] width 12 height 12
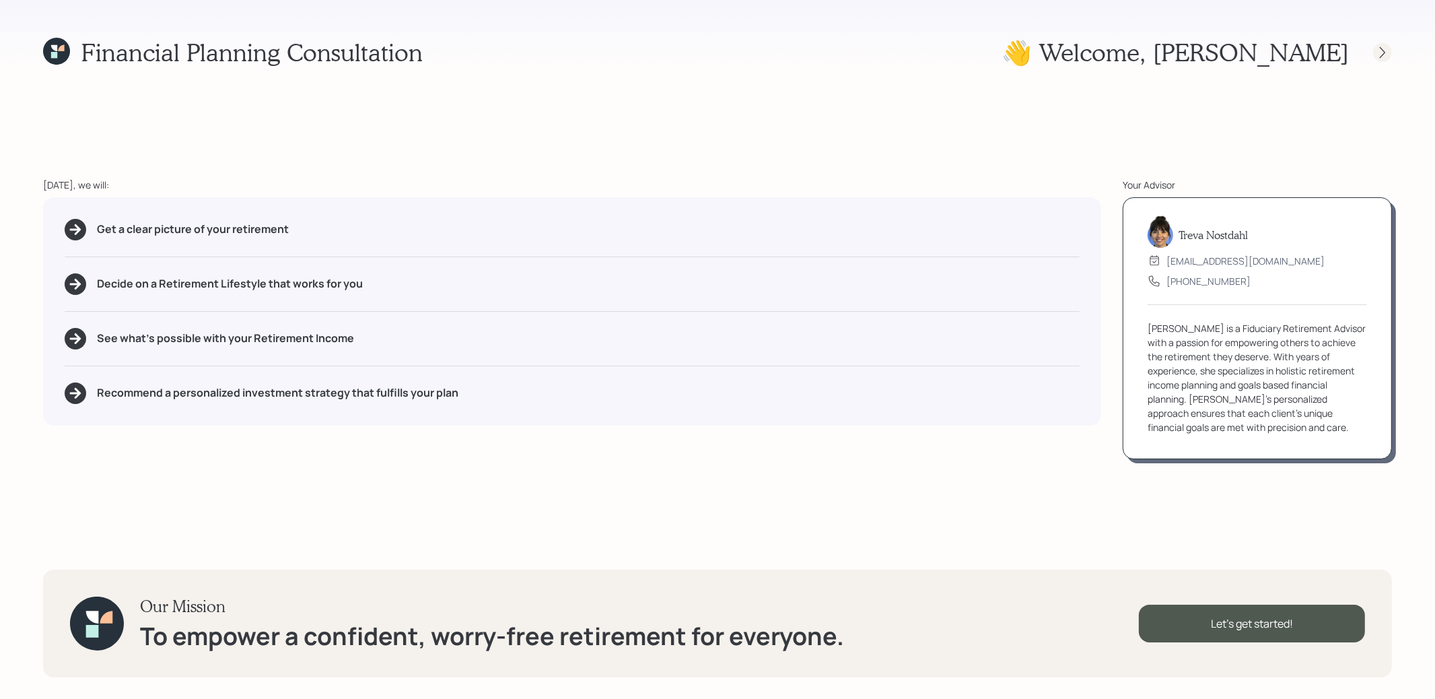
click at [1377, 50] on icon at bounding box center [1382, 52] width 13 height 13
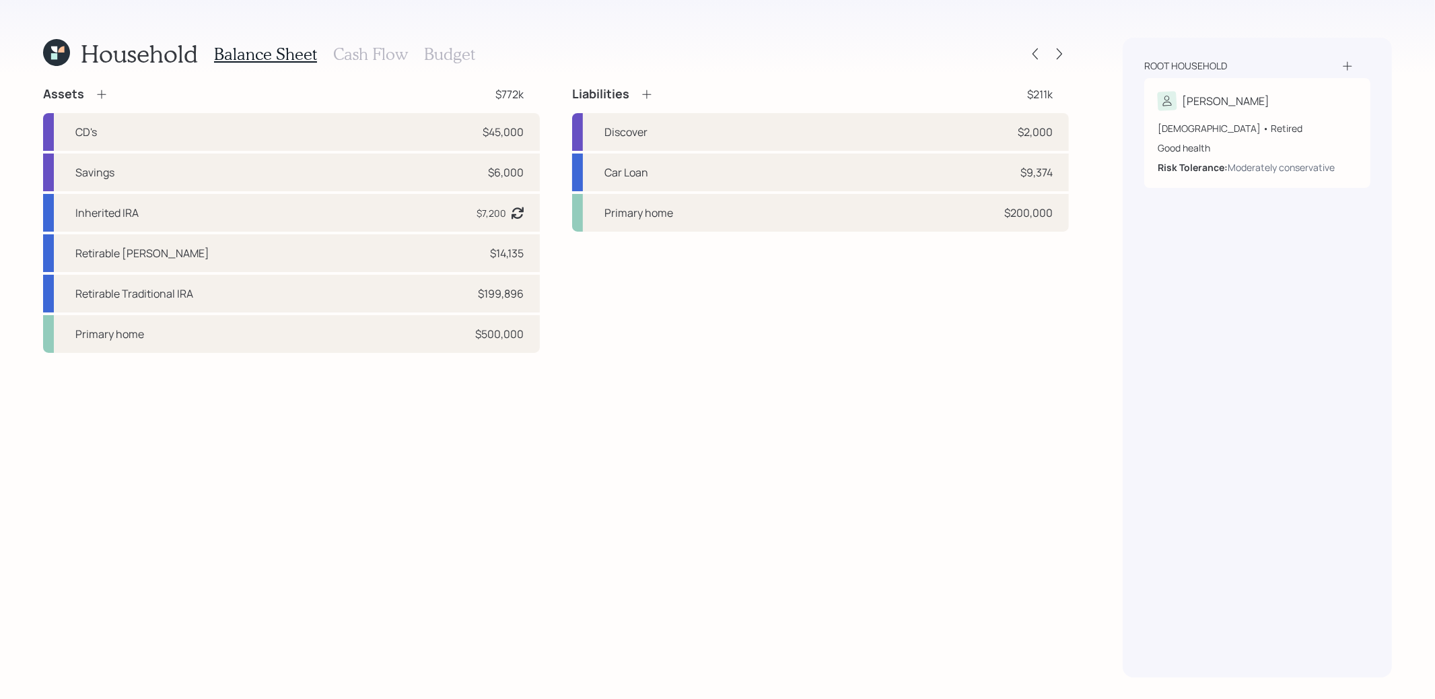
click at [367, 51] on h3 "Cash Flow" at bounding box center [370, 54] width 75 height 20
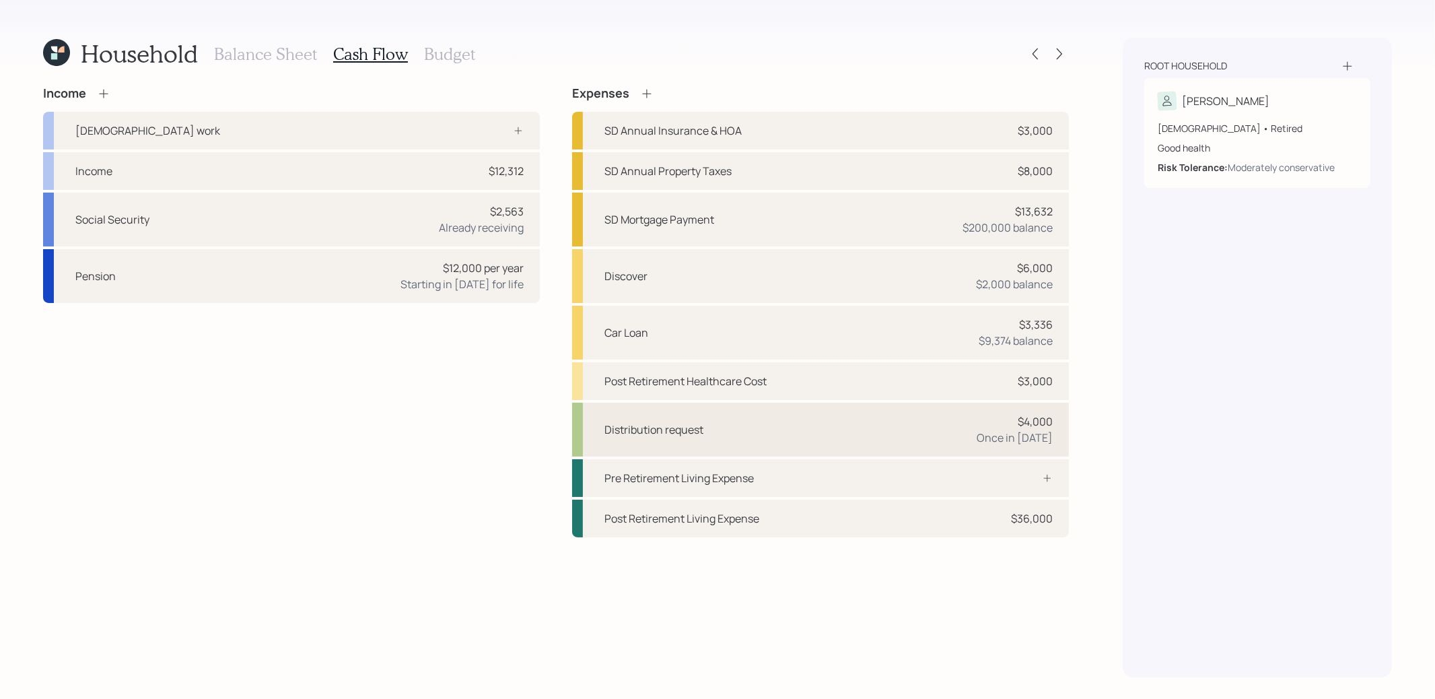
click at [795, 431] on div "Distribution request $4,000 Once in [DATE]" at bounding box center [820, 429] width 497 height 54
select select "0"
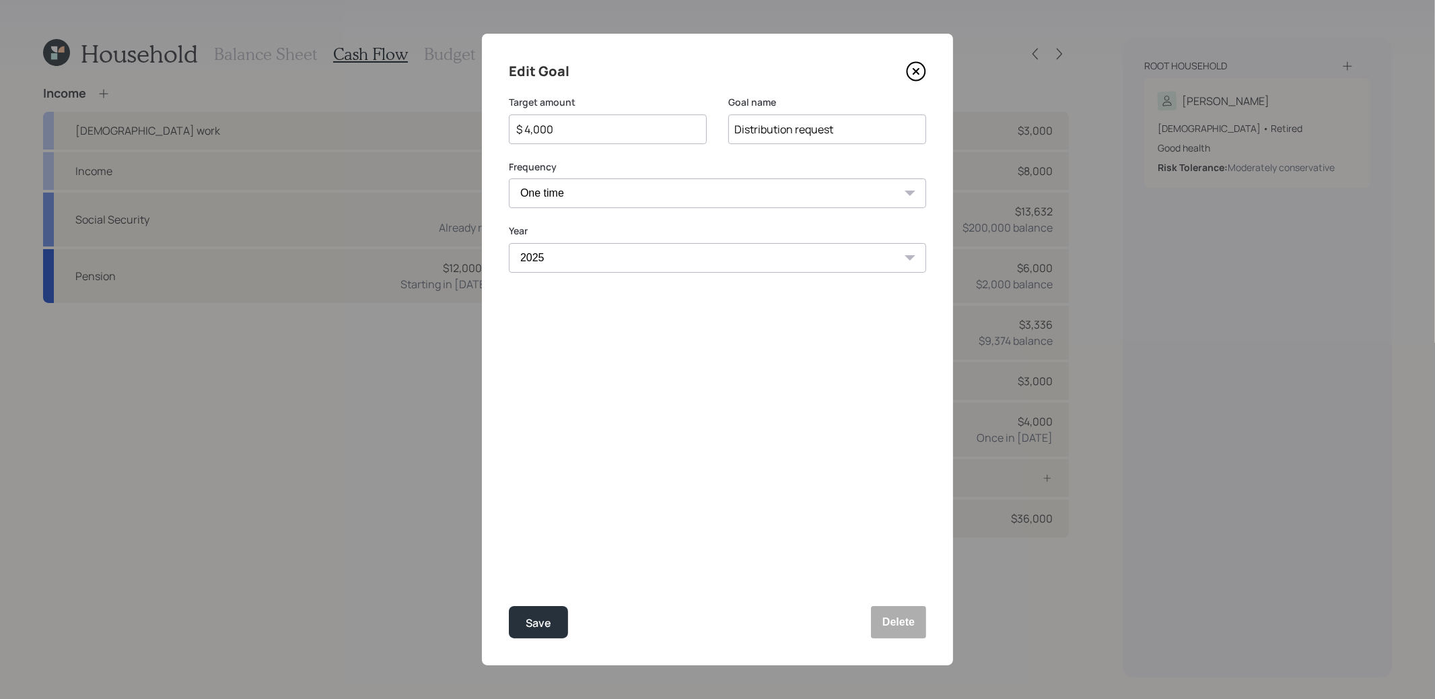
click at [582, 129] on input "$ 4,000" at bounding box center [602, 129] width 175 height 16
click at [538, 629] on div "Save" at bounding box center [539, 623] width 26 height 18
type input "$ 4,000"
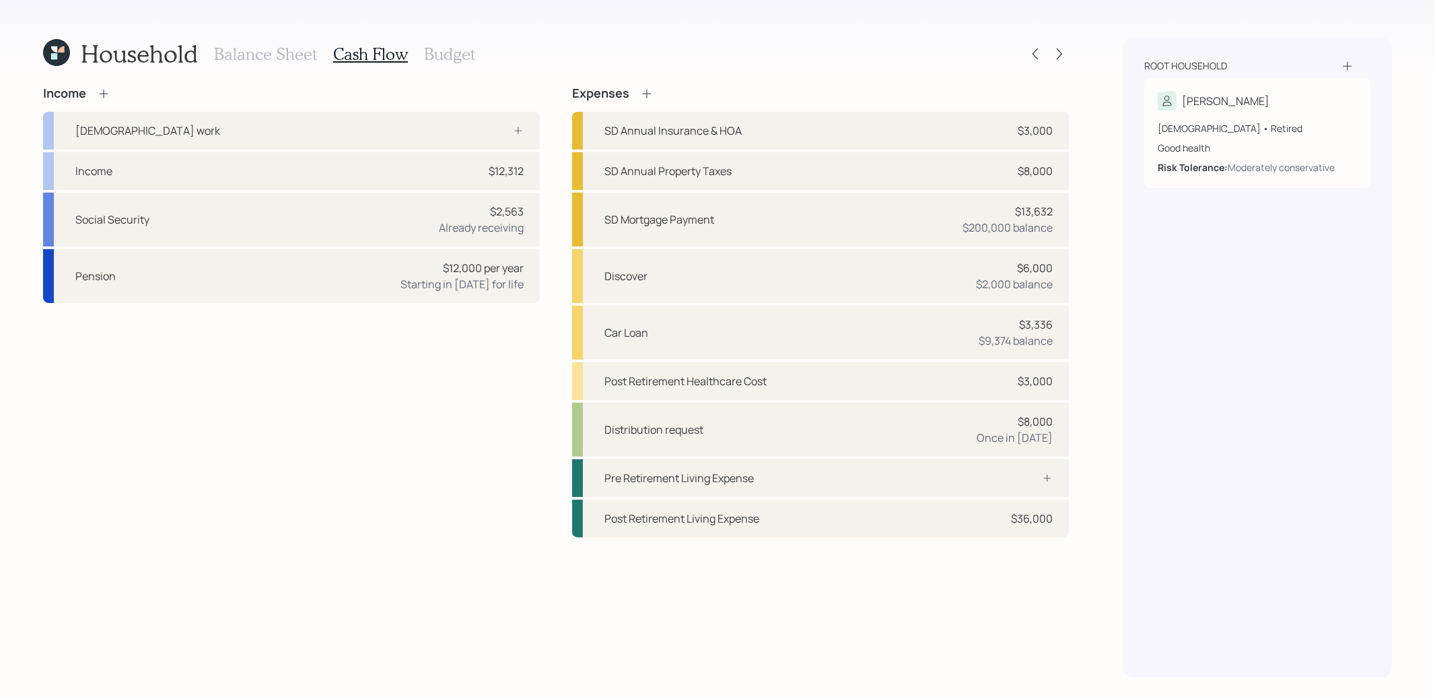
click at [60, 52] on icon at bounding box center [56, 52] width 27 height 27
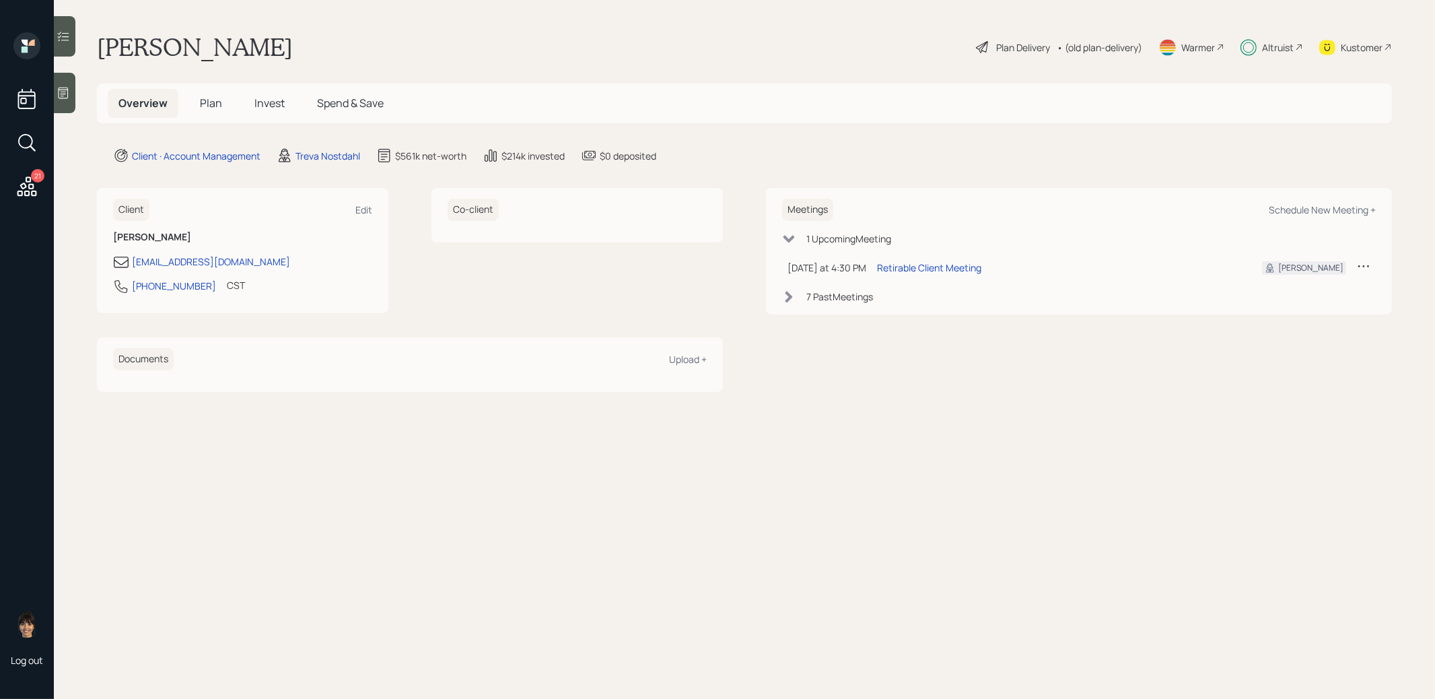
click at [265, 105] on span "Invest" at bounding box center [269, 103] width 30 height 15
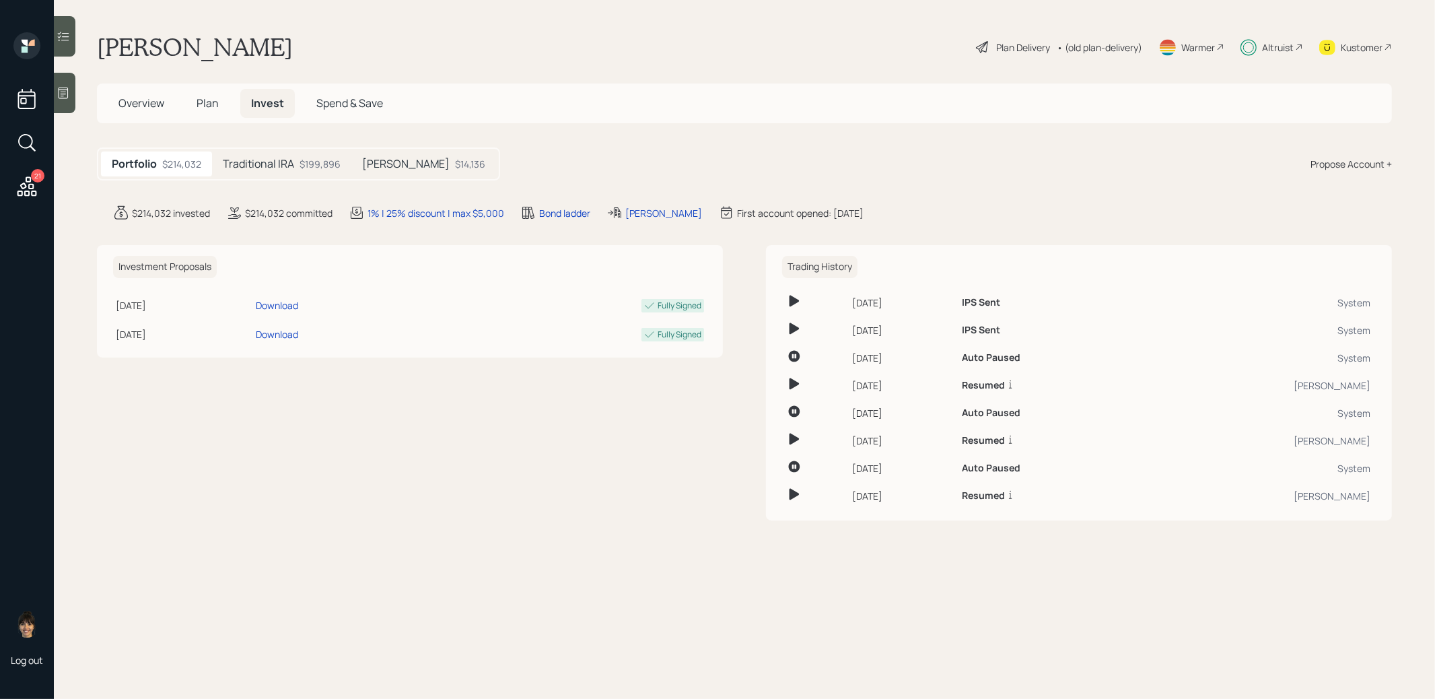
click at [288, 160] on h5 "Traditional IRA" at bounding box center [258, 163] width 71 height 13
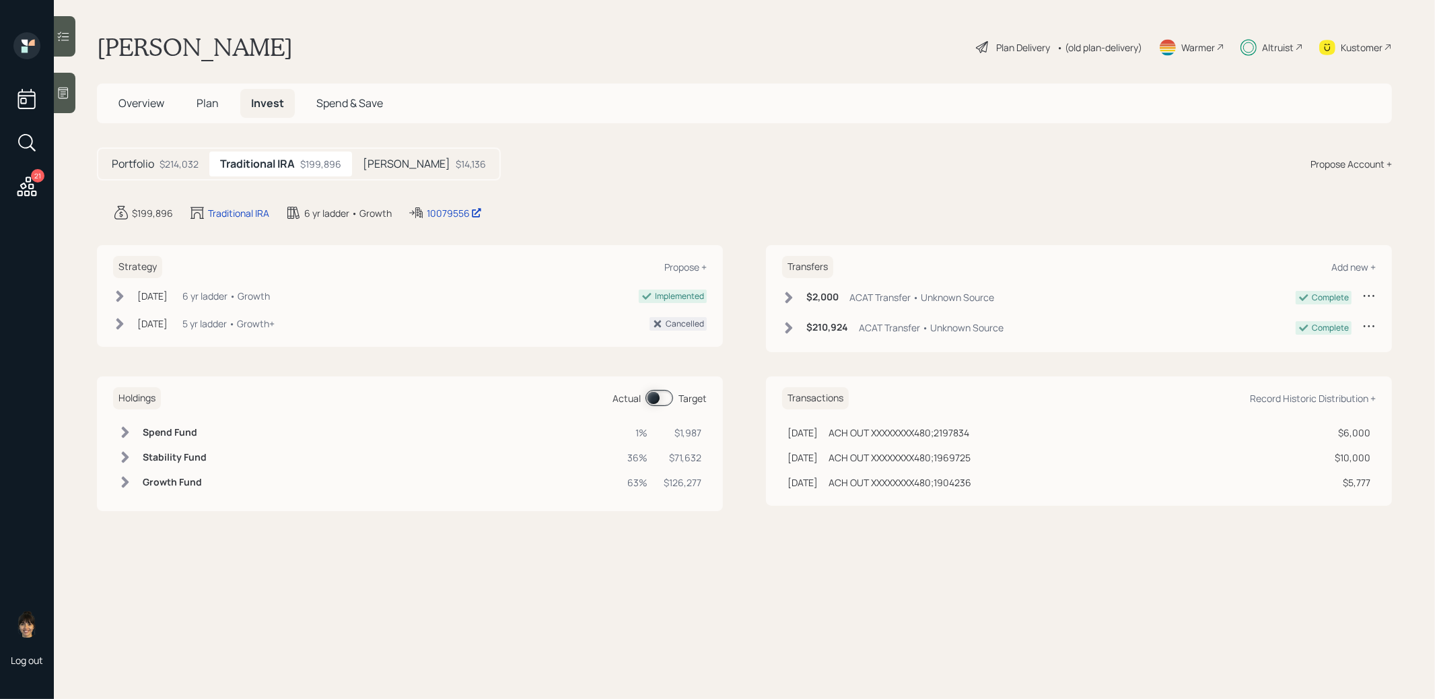
click at [659, 398] on span at bounding box center [659, 398] width 28 height 16
click at [59, 34] on icon at bounding box center [63, 36] width 11 height 9
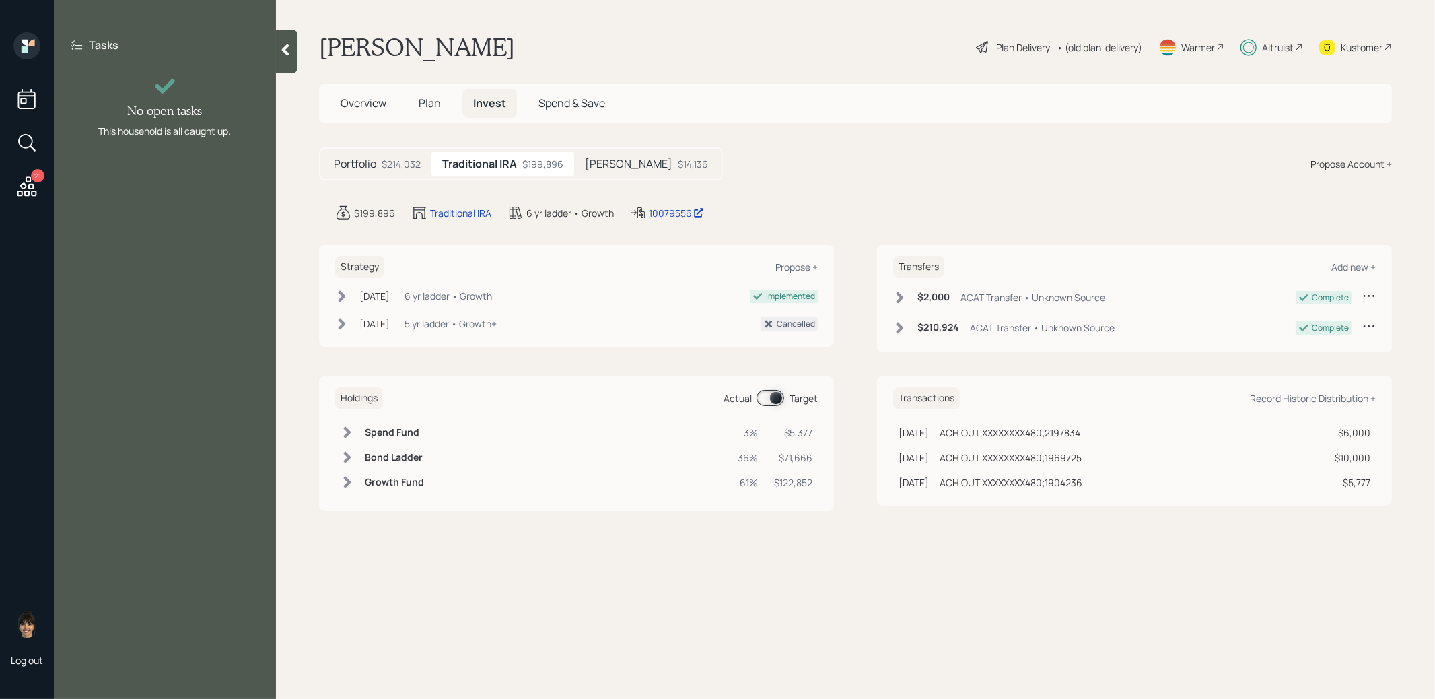
click at [277, 43] on div at bounding box center [287, 52] width 22 height 44
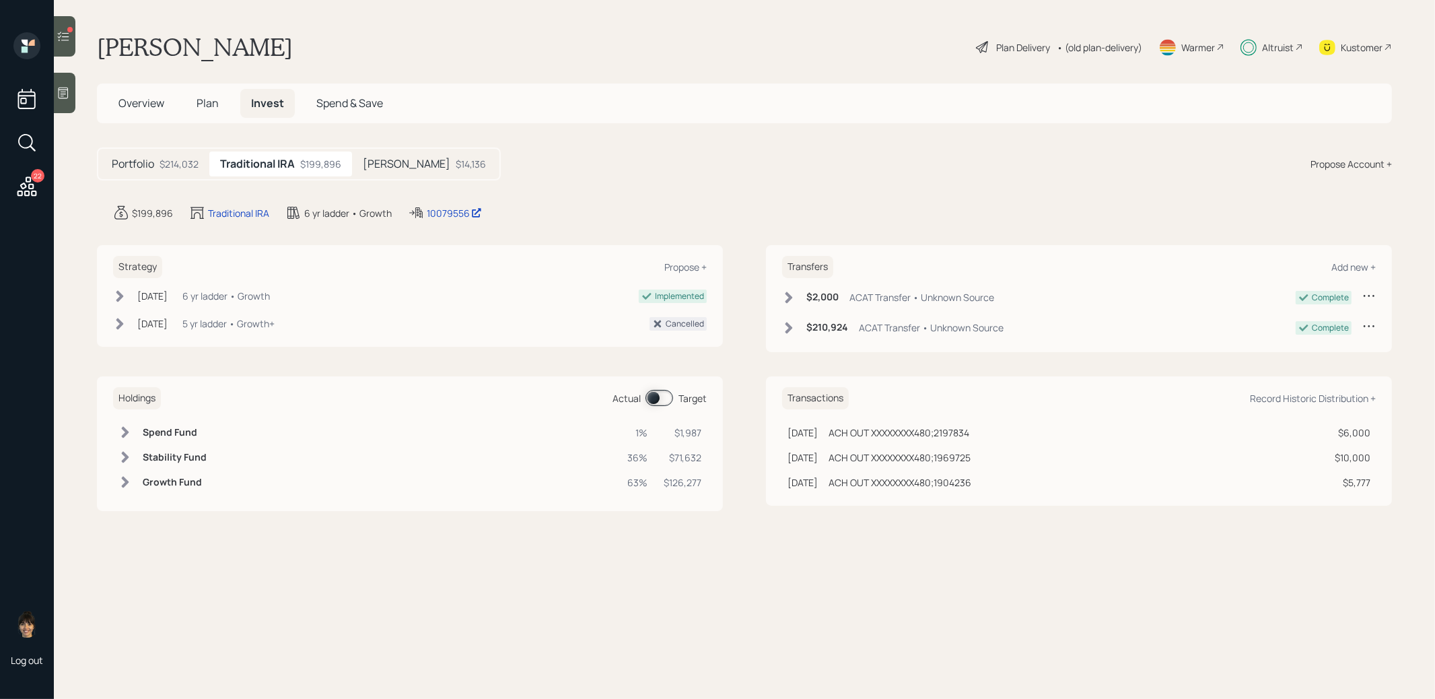
click at [63, 32] on icon at bounding box center [63, 36] width 13 height 13
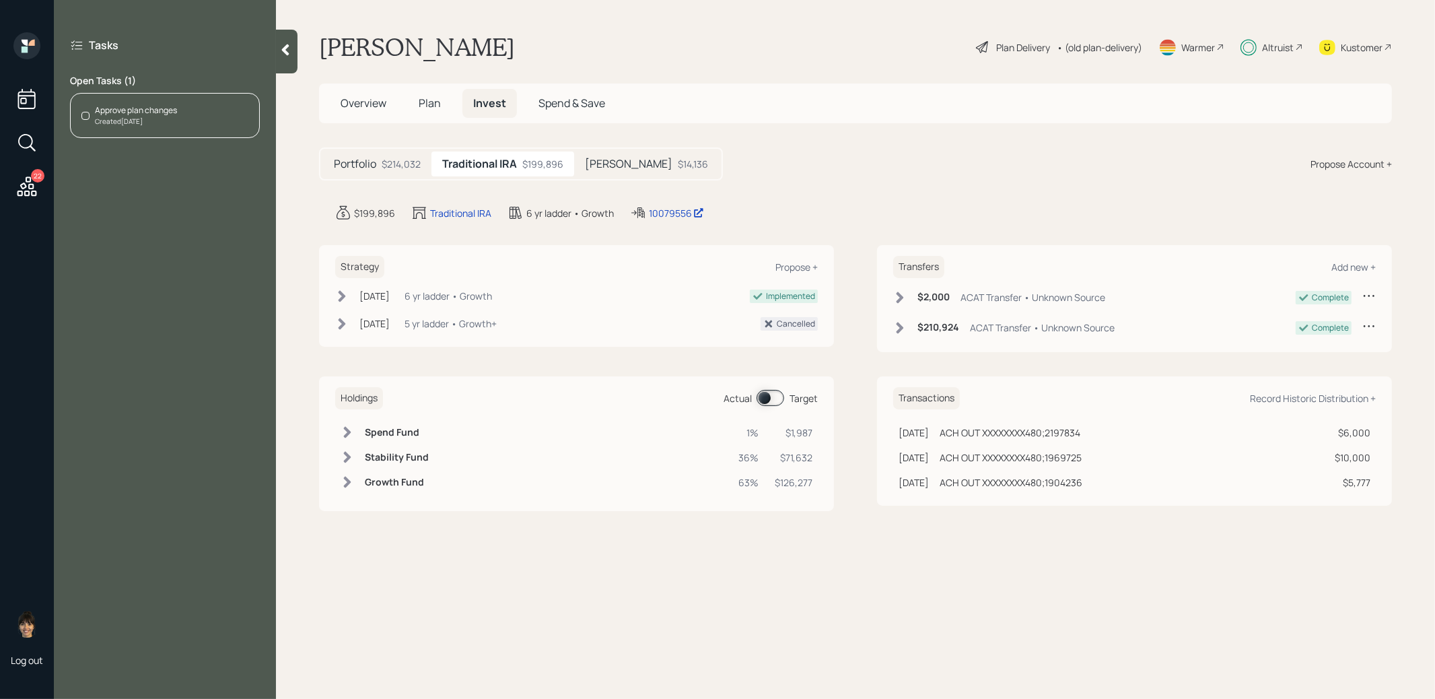
click at [184, 115] on div "Approve plan changes Created Today" at bounding box center [165, 115] width 190 height 45
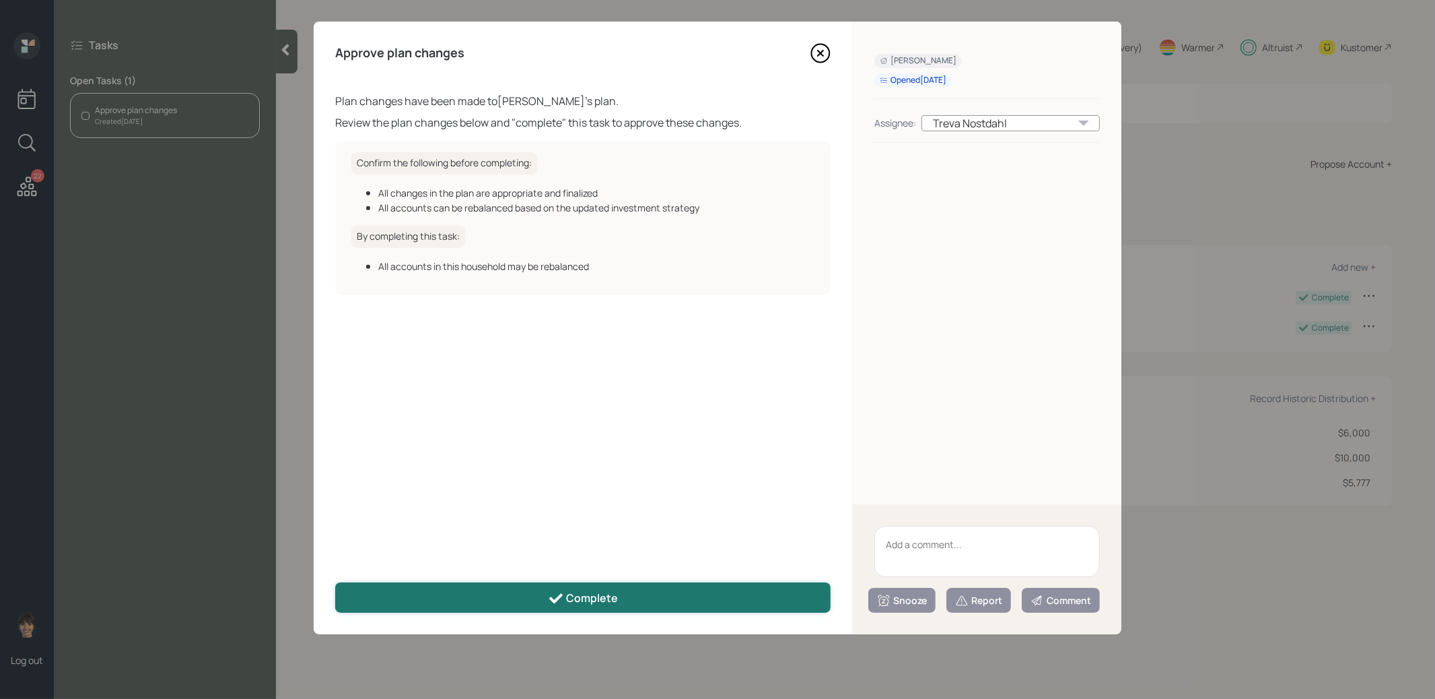
click at [586, 596] on div "Complete" at bounding box center [583, 598] width 71 height 16
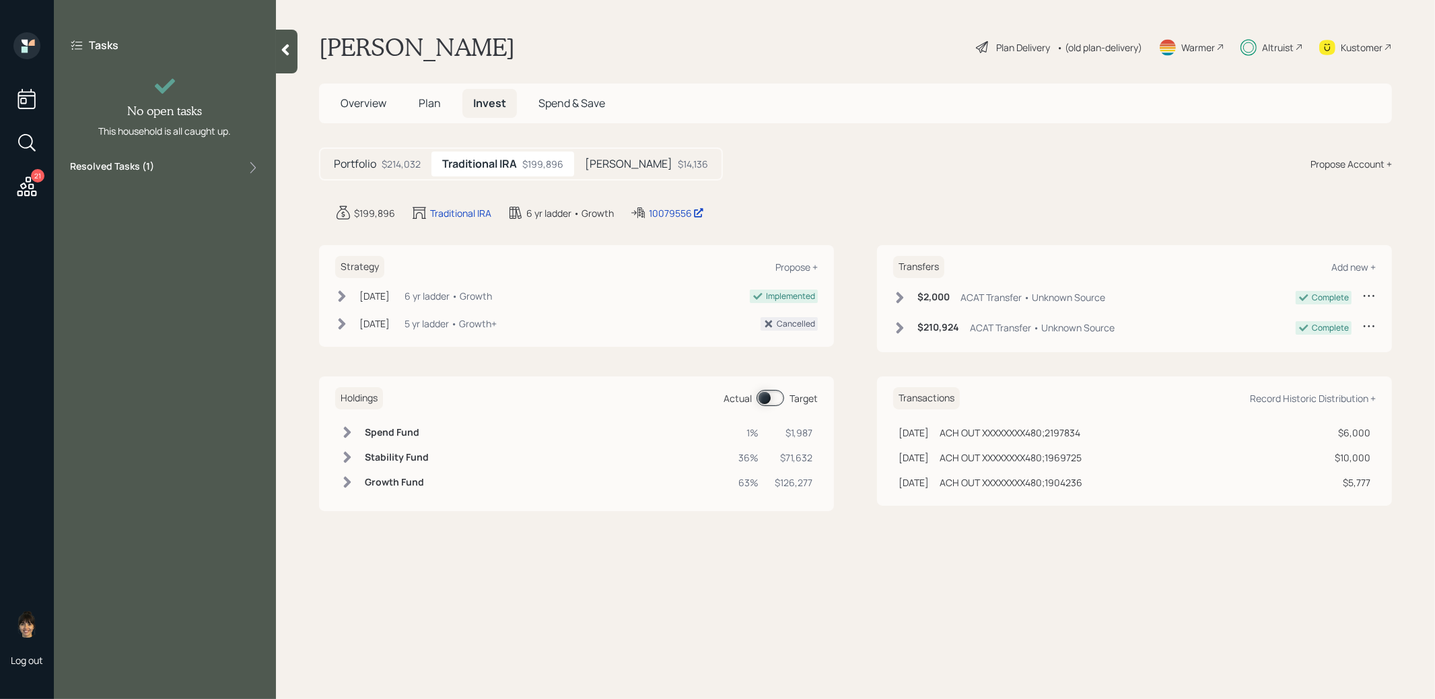
click at [182, 170] on div "Resolved Tasks ( 1 )" at bounding box center [165, 168] width 190 height 16
